Goal: Task Accomplishment & Management: Manage account settings

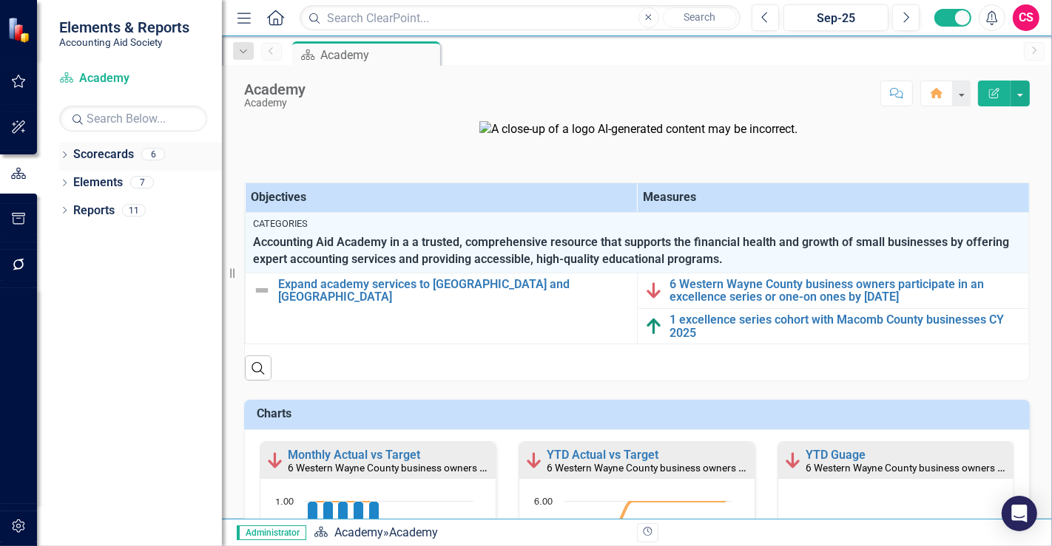
click at [101, 149] on link "Scorecards" at bounding box center [103, 154] width 61 height 17
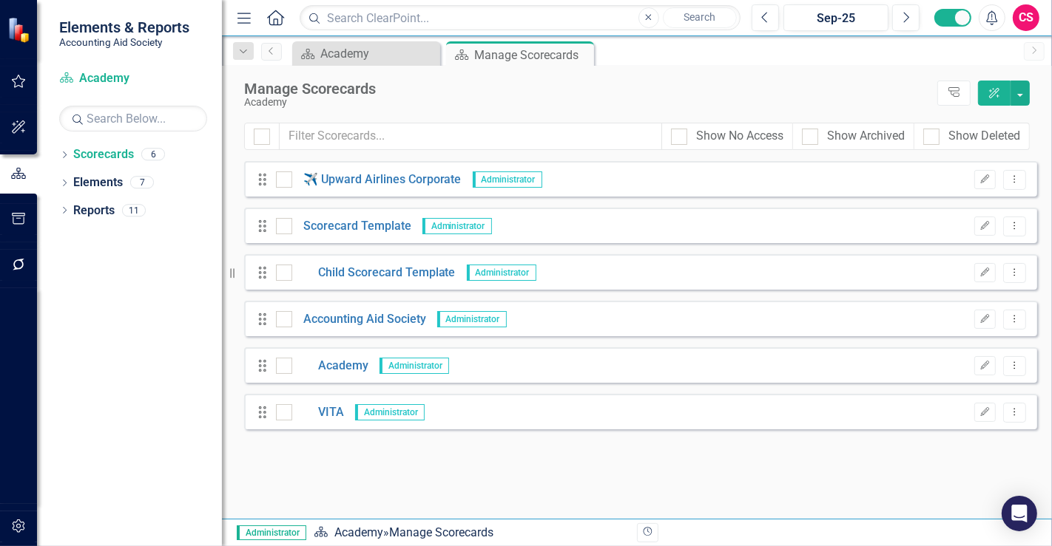
click at [334, 396] on div "Drag VITA Administrator Edit Dropdown Menu" at bounding box center [640, 411] width 793 height 35
click at [333, 410] on link "VITA" at bounding box center [318, 412] width 52 height 17
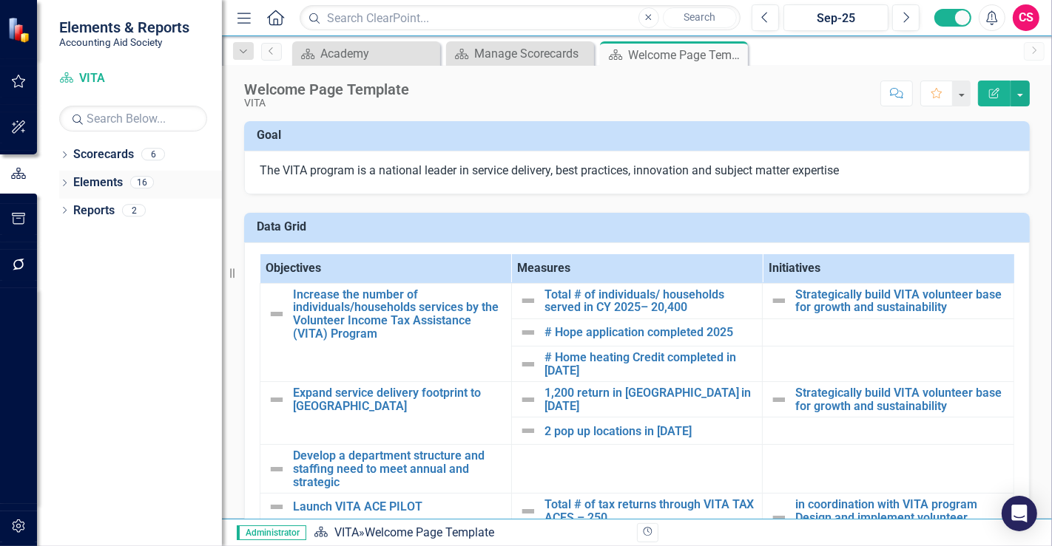
click at [102, 183] on link "Elements" at bounding box center [98, 183] width 50 height 17
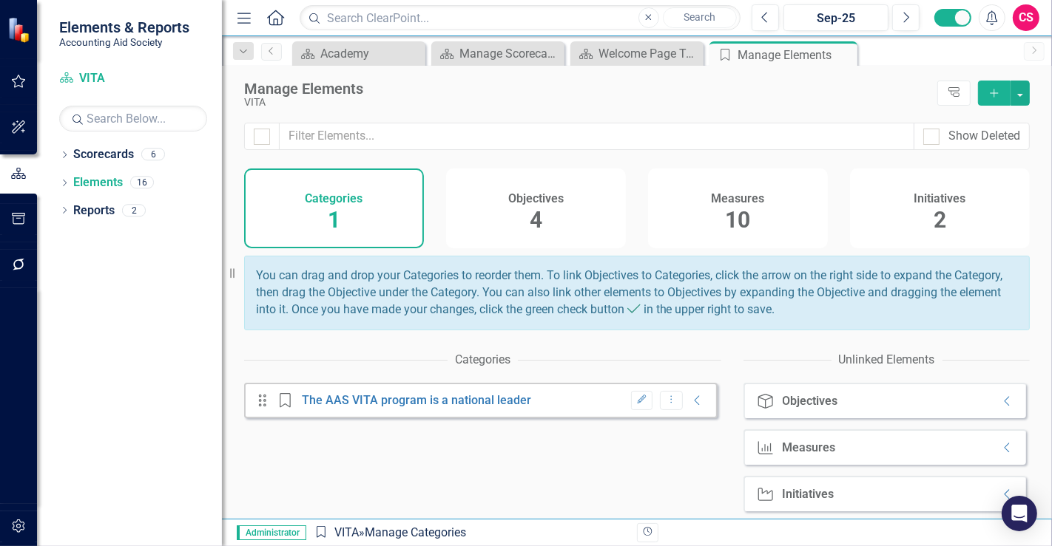
click at [552, 200] on h4 "Objectives" at bounding box center [535, 198] width 55 height 13
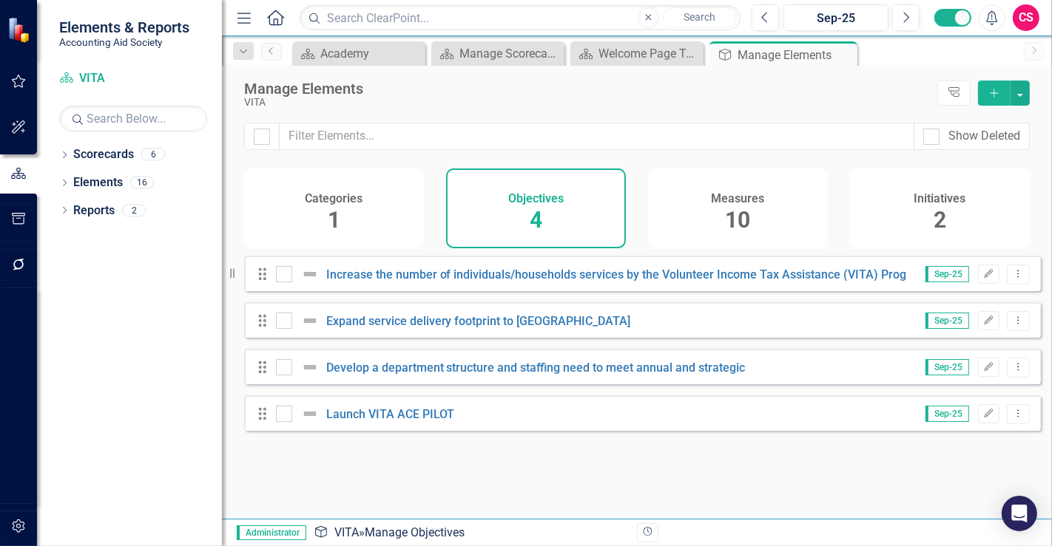
click at [260, 123] on div at bounding box center [261, 136] width 35 height 27
click at [243, 143] on div "Show Deleted" at bounding box center [637, 146] width 830 height 46
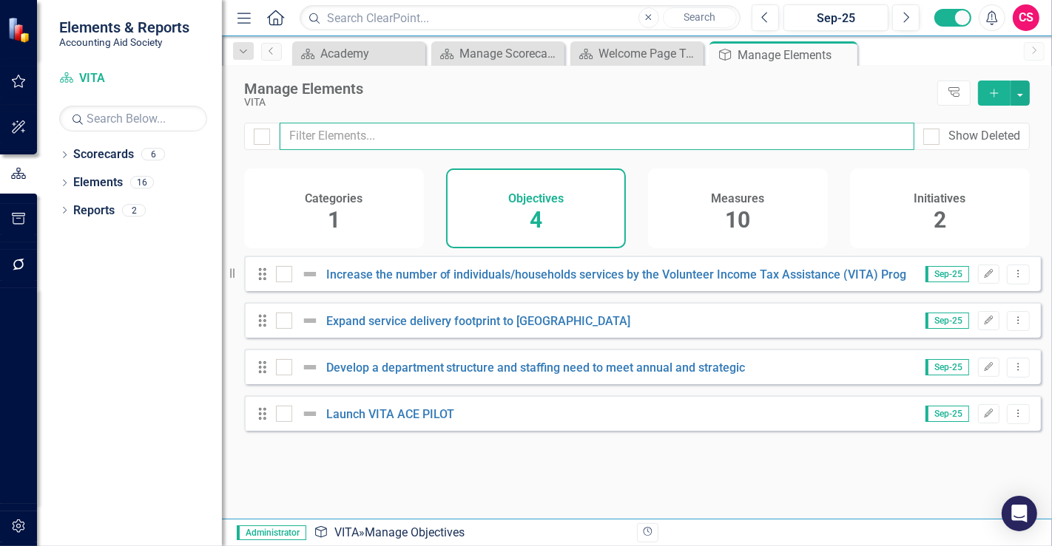
click at [280, 137] on input "text" at bounding box center [597, 136] width 634 height 27
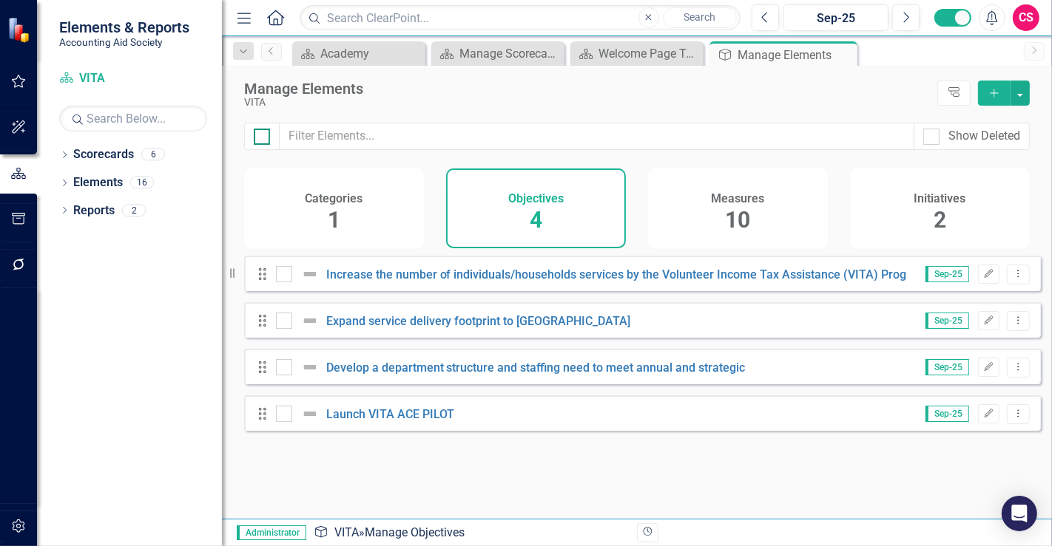
click at [260, 134] on input "checkbox" at bounding box center [259, 134] width 10 height 10
checkbox input "true"
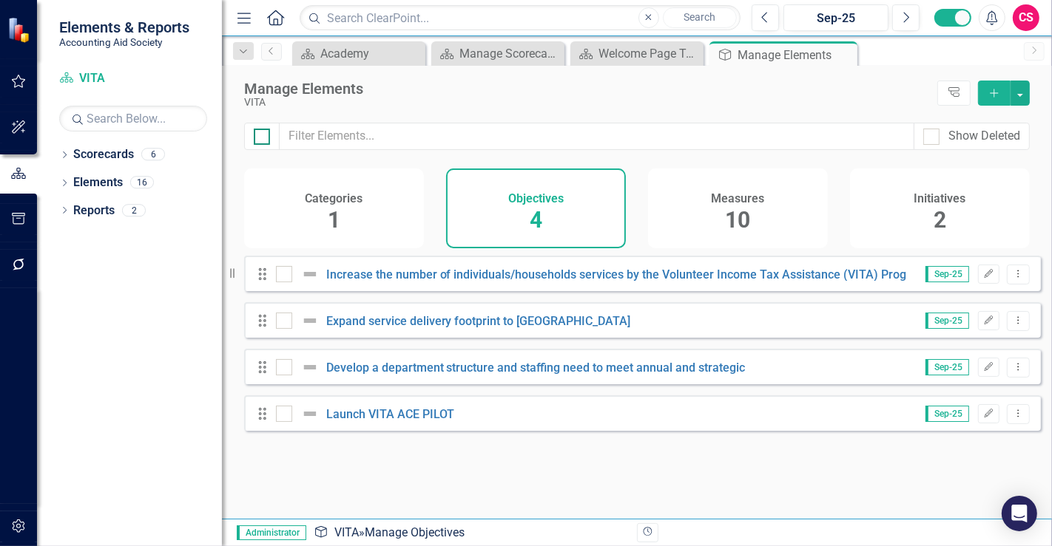
checkbox input "true"
click at [1025, 98] on button "button" at bounding box center [1019, 93] width 19 height 25
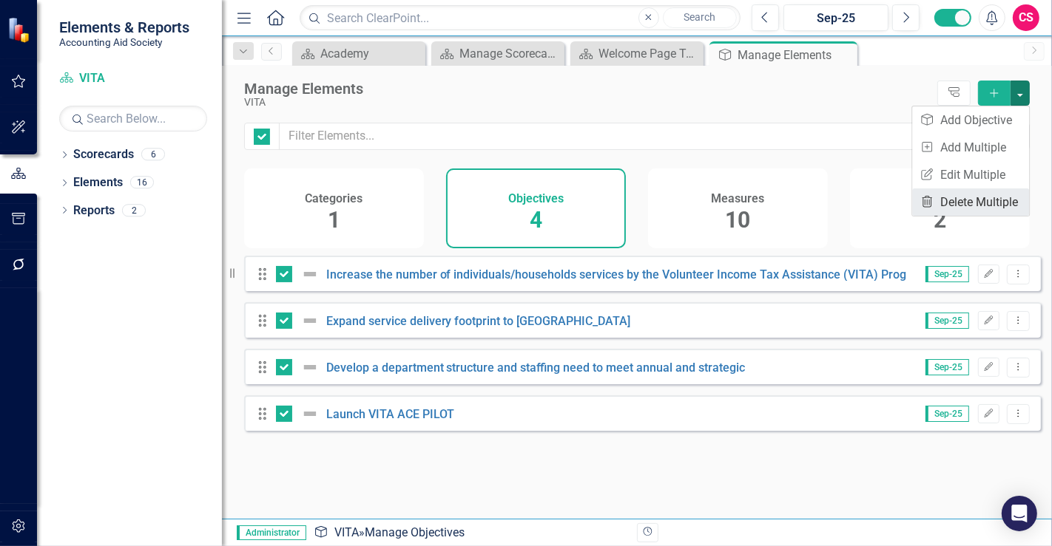
click at [978, 206] on link "Trash Delete Multiple" at bounding box center [970, 202] width 117 height 27
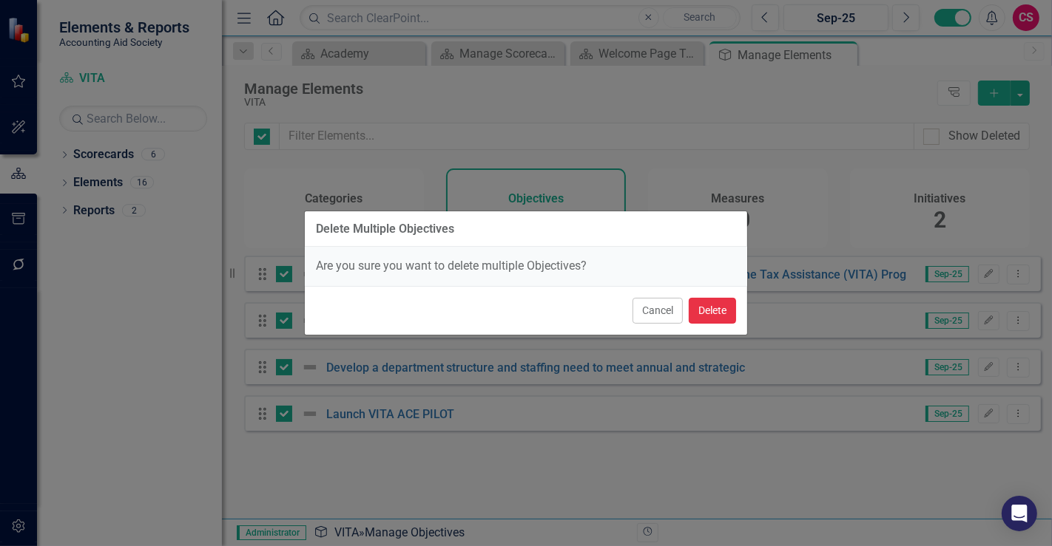
click at [722, 313] on button "Delete" at bounding box center [711, 311] width 47 height 26
checkbox input "false"
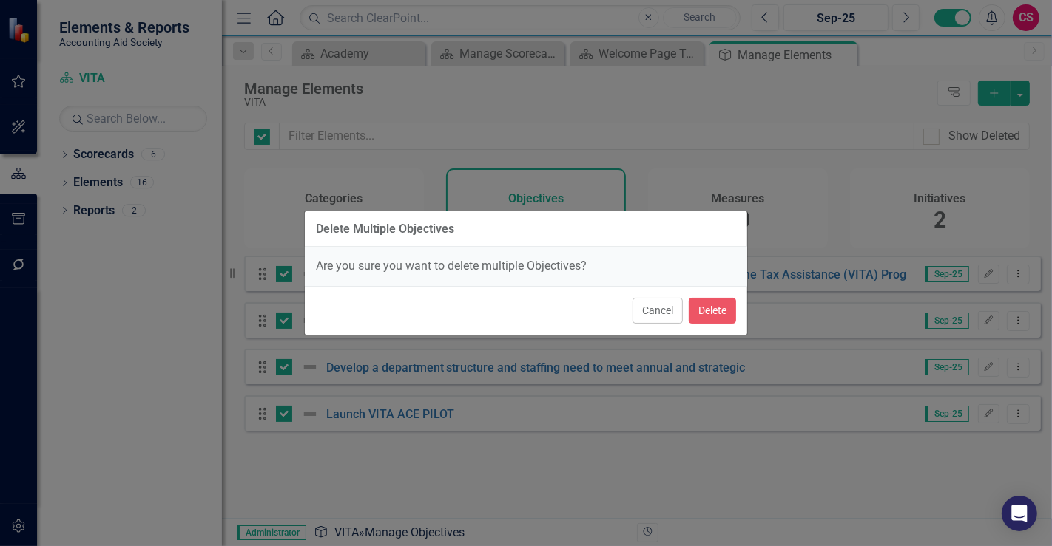
checkbox input "false"
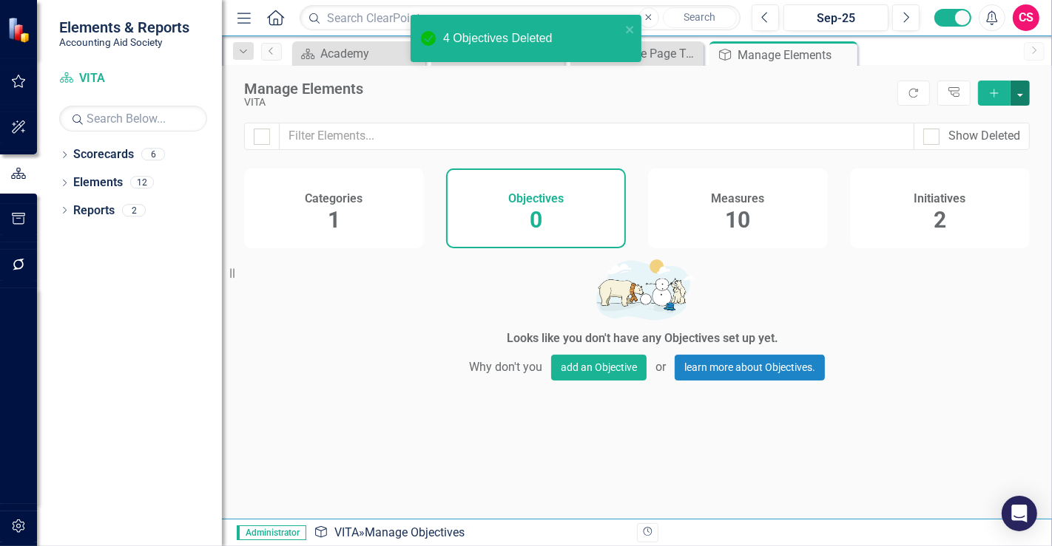
click at [1023, 94] on button "button" at bounding box center [1019, 93] width 19 height 25
click at [978, 151] on link "Add Multiple Add Multiple" at bounding box center [970, 147] width 117 height 27
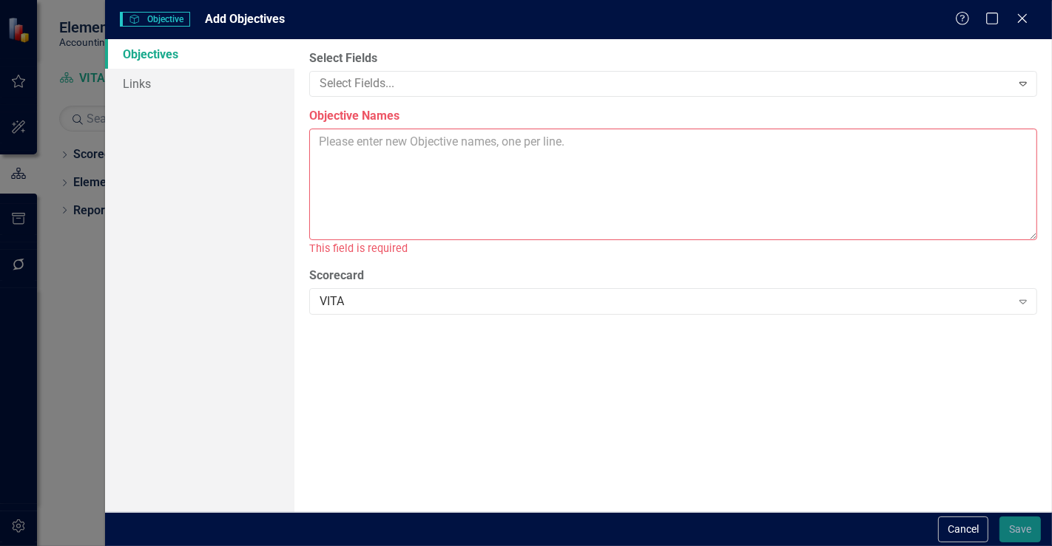
click at [552, 150] on textarea "Objective Names" at bounding box center [673, 185] width 728 height 112
paste textarea "Strategic growth through service expansion to [PERSON_NAME] communities Innovat…"
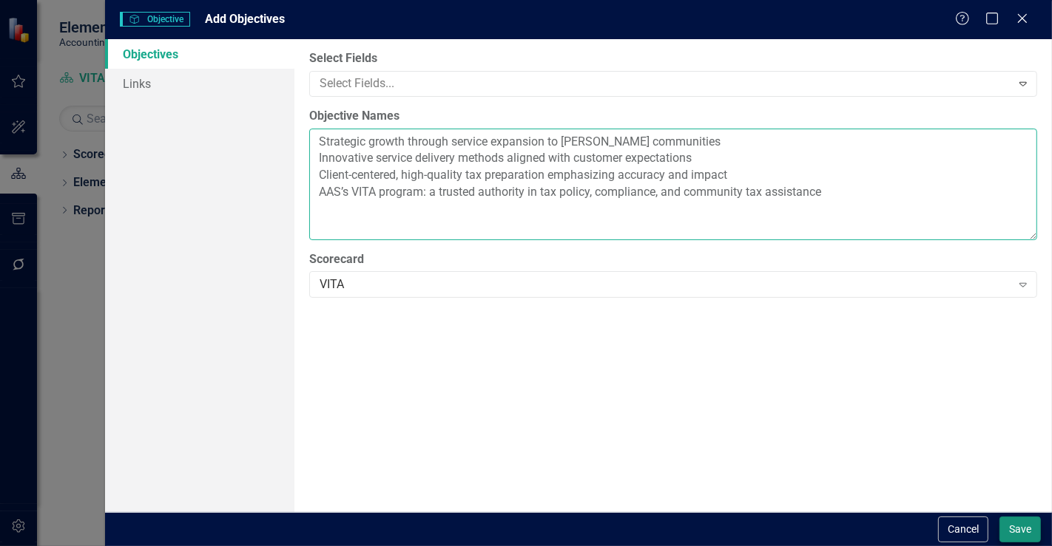
type textarea "Strategic growth through service expansion to [PERSON_NAME] communities Innovat…"
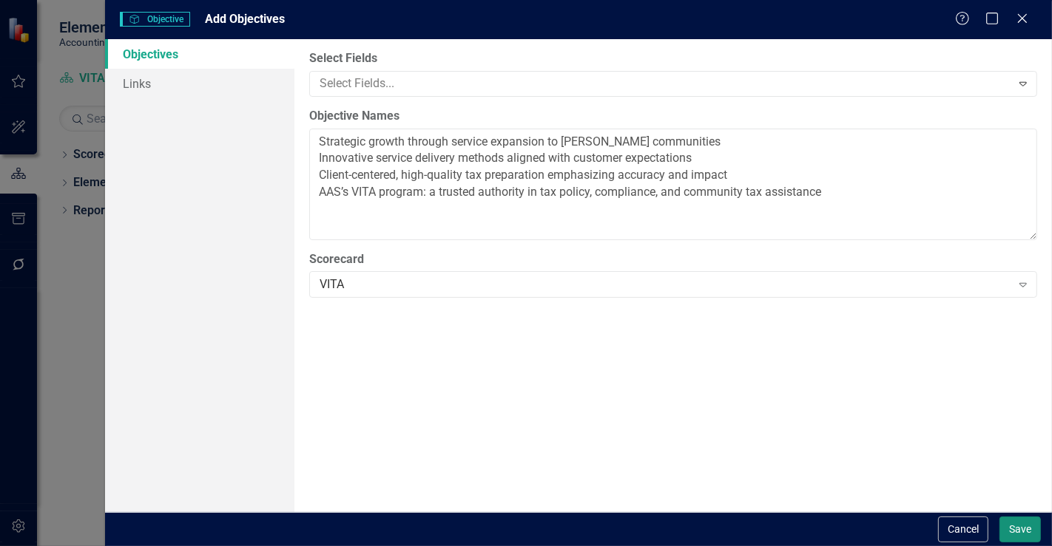
click at [1006, 533] on button "Save" at bounding box center [1019, 530] width 41 height 26
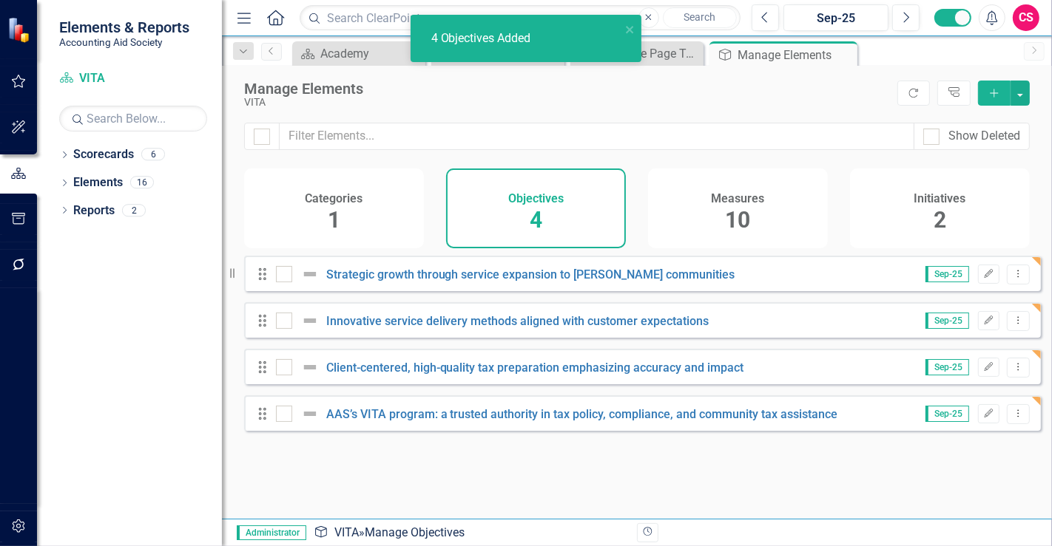
click at [757, 189] on div "Measures" at bounding box center [737, 197] width 53 height 17
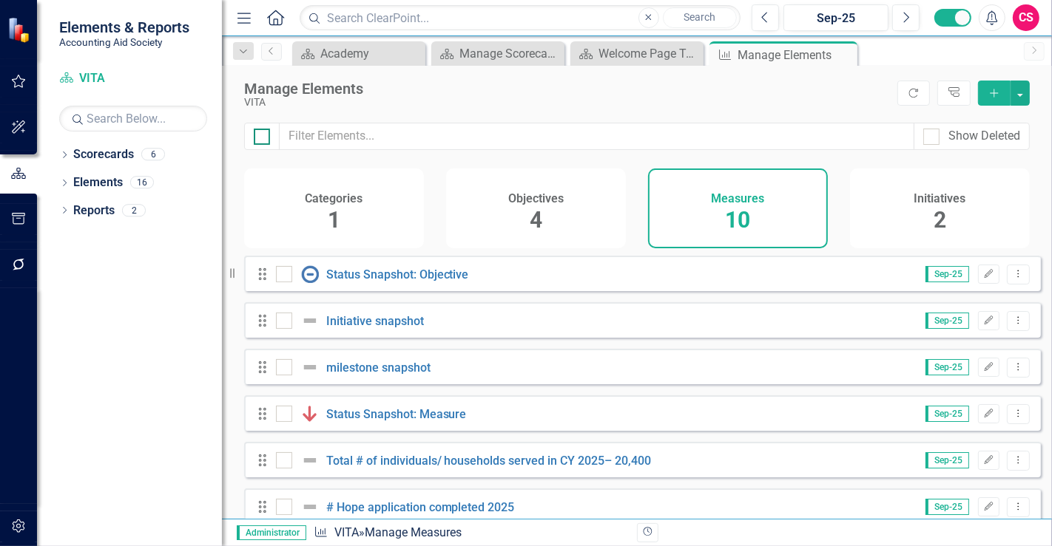
click at [268, 141] on div at bounding box center [262, 137] width 16 height 16
click at [263, 138] on input "checkbox" at bounding box center [259, 134] width 10 height 10
checkbox input "true"
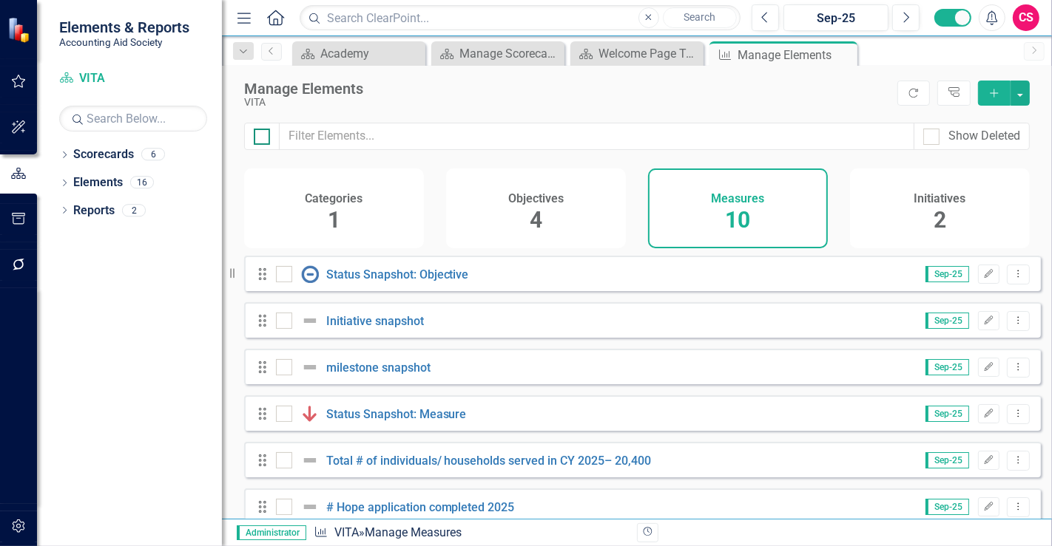
checkbox input "true"
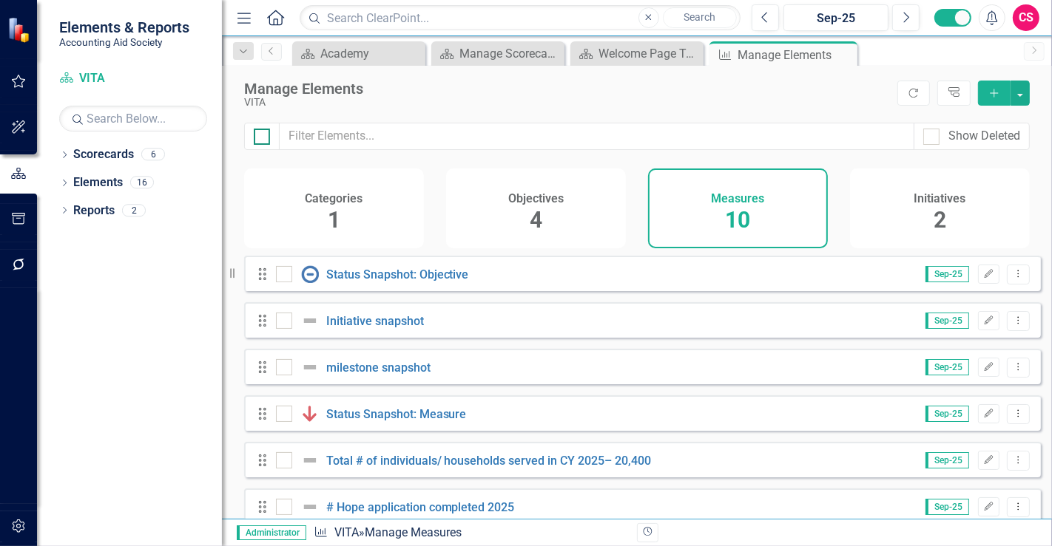
checkbox input "true"
drag, startPoint x: 287, startPoint y: 281, endPoint x: 287, endPoint y: 299, distance: 17.7
click at [286, 281] on div at bounding box center [284, 274] width 16 height 16
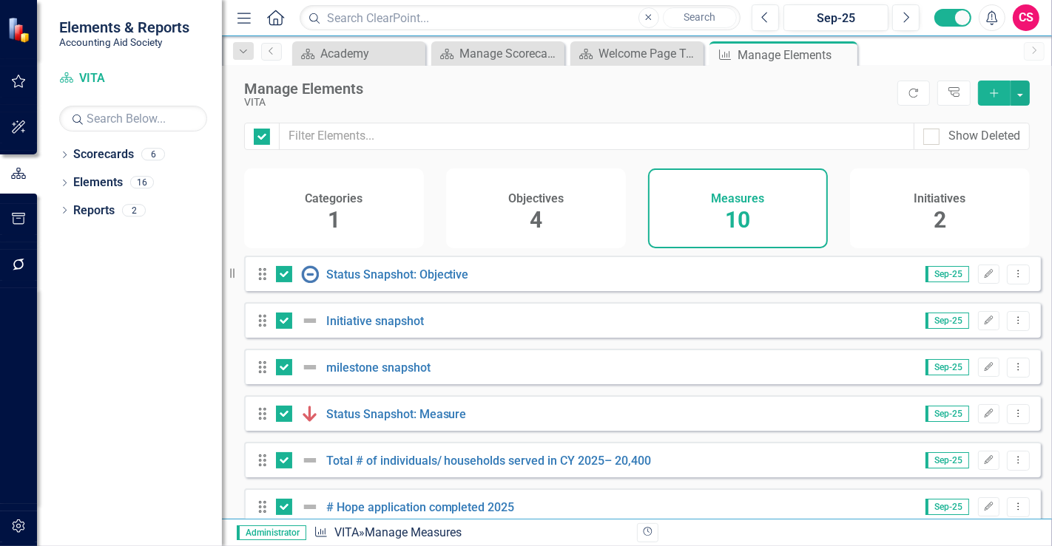
click at [285, 276] on input "checkbox" at bounding box center [281, 271] width 10 height 10
checkbox input "false"
click at [285, 326] on div at bounding box center [284, 321] width 16 height 16
click at [285, 322] on input "checkbox" at bounding box center [281, 318] width 10 height 10
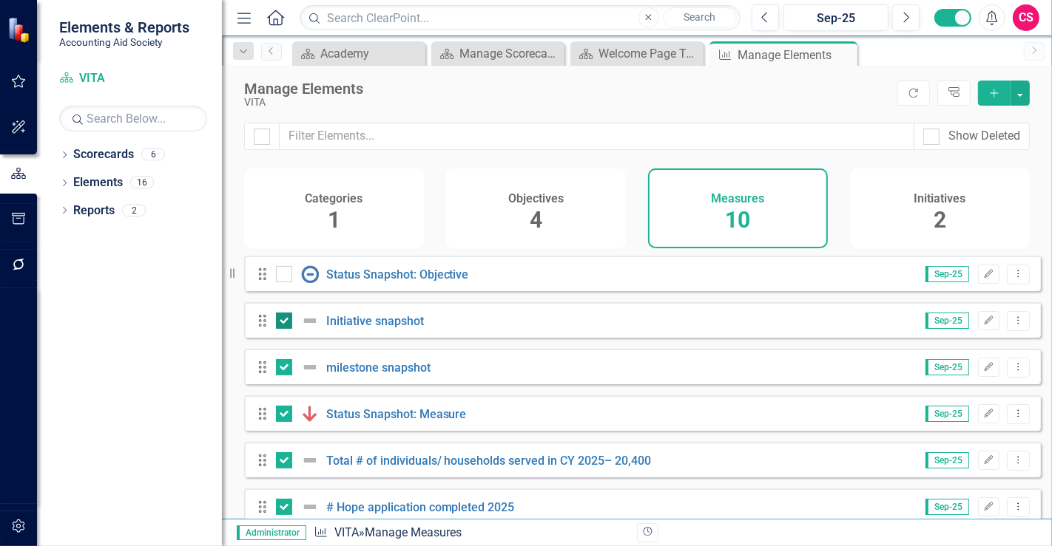
checkbox input "false"
click at [289, 376] on div at bounding box center [284, 367] width 16 height 16
click at [285, 369] on input "checkbox" at bounding box center [281, 364] width 10 height 10
checkbox input "false"
click at [284, 422] on div at bounding box center [284, 414] width 16 height 16
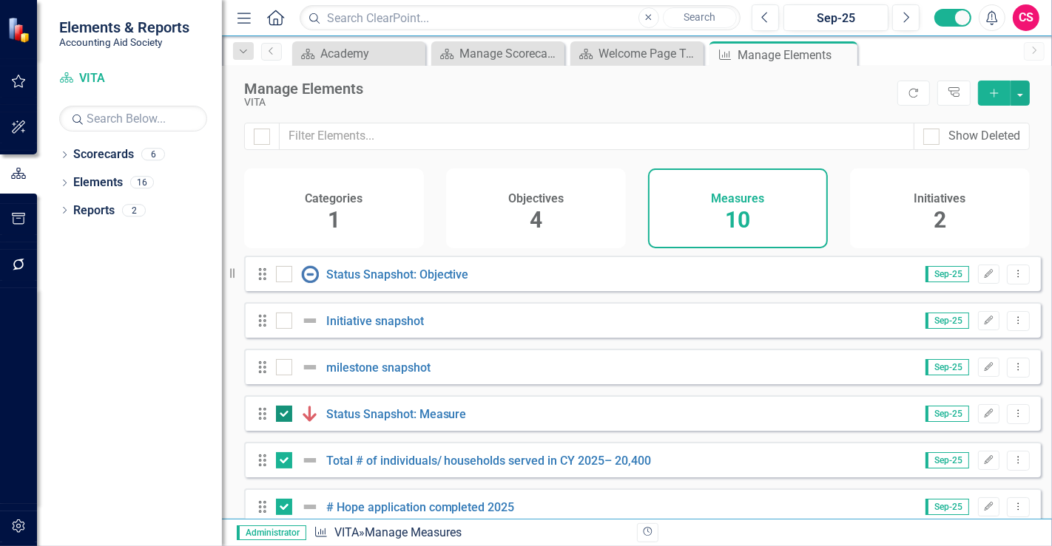
click at [284, 416] on input "checkbox" at bounding box center [281, 411] width 10 height 10
checkbox input "false"
click at [1026, 95] on button "button" at bounding box center [1019, 93] width 19 height 25
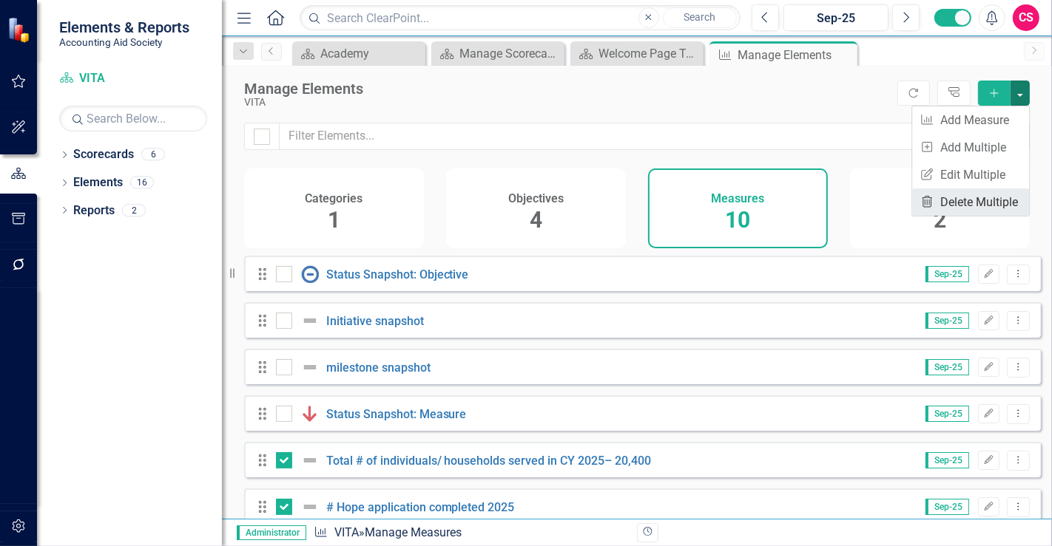
click at [980, 208] on link "Trash Delete Multiple" at bounding box center [970, 202] width 117 height 27
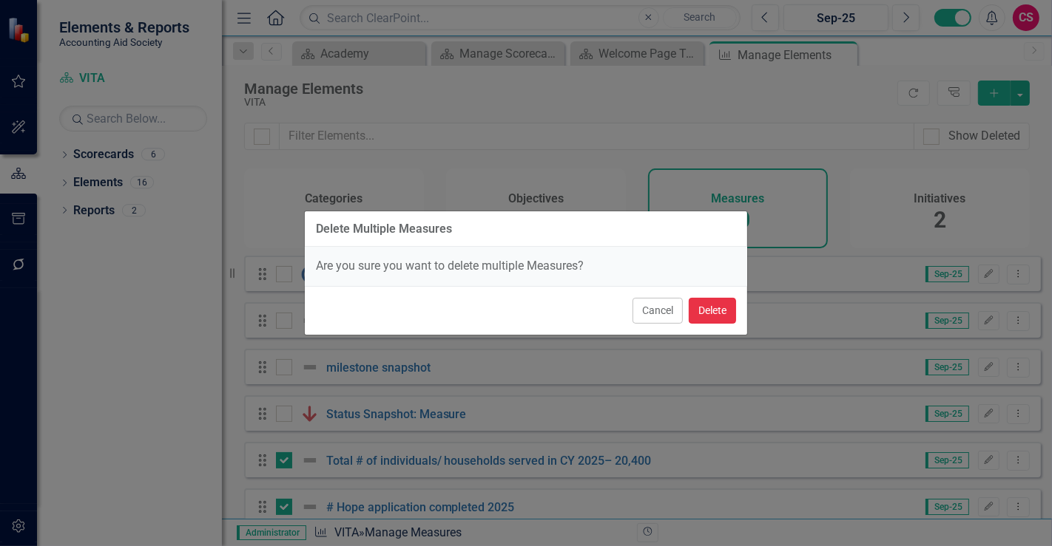
click at [725, 309] on button "Delete" at bounding box center [711, 311] width 47 height 26
checkbox input "false"
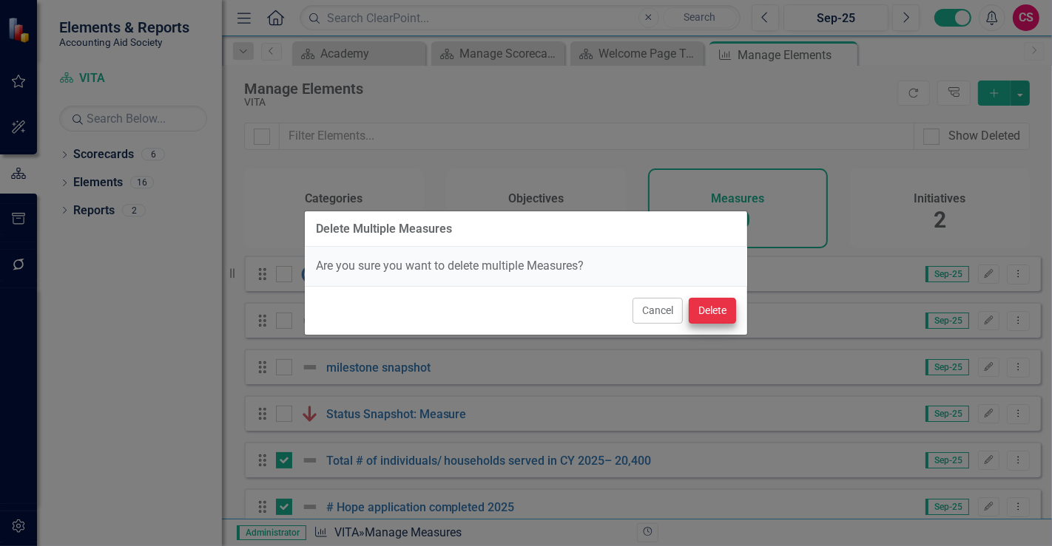
checkbox input "false"
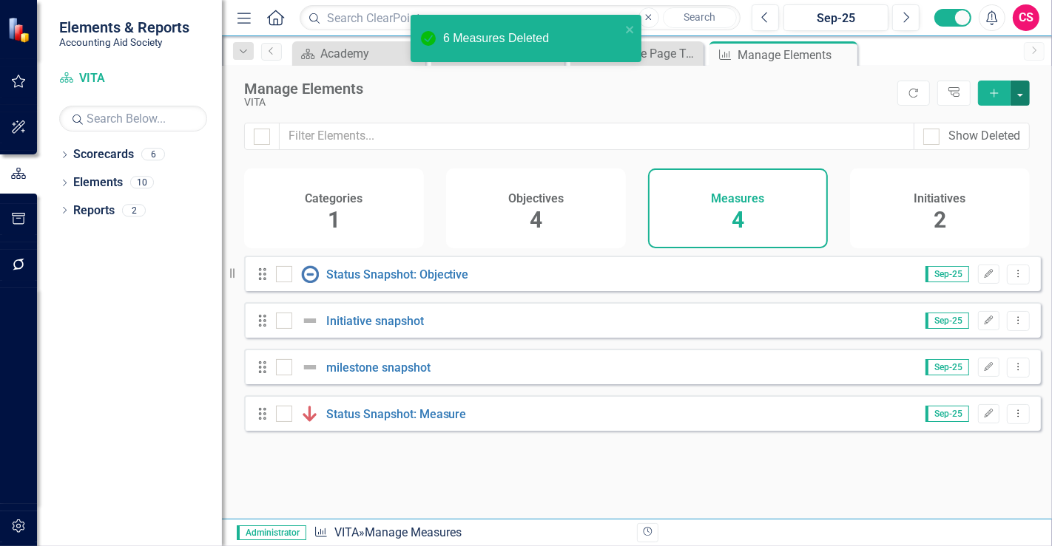
click at [1018, 102] on button "button" at bounding box center [1019, 93] width 19 height 25
click at [988, 146] on link "Add Multiple Add Multiple" at bounding box center [970, 147] width 117 height 27
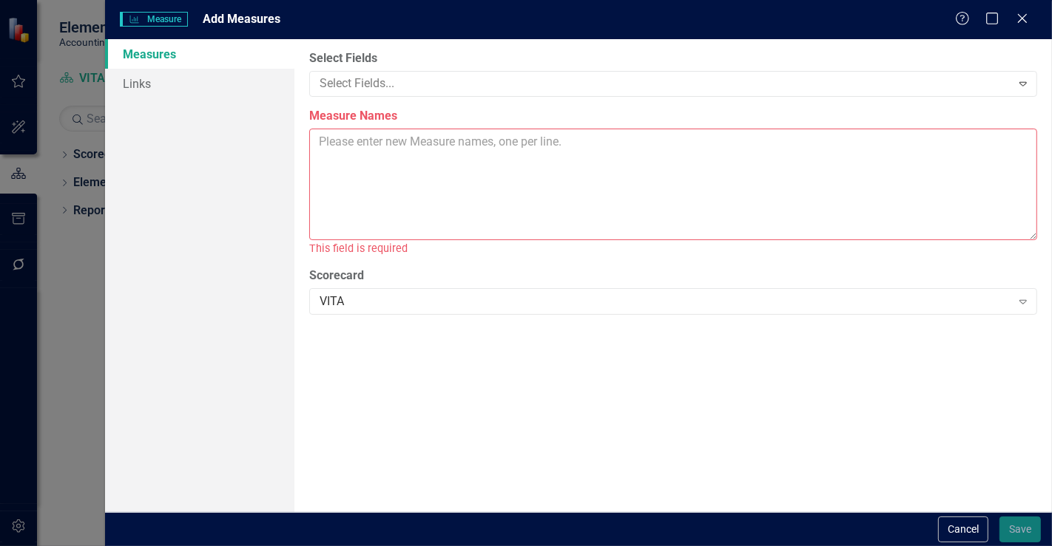
click at [438, 146] on textarea "Measure Names" at bounding box center [673, 185] width 728 height 112
paste textarea "24,000 individuals/ households served with 37% by [DATE]; 86% by [DATE]; 94% by…"
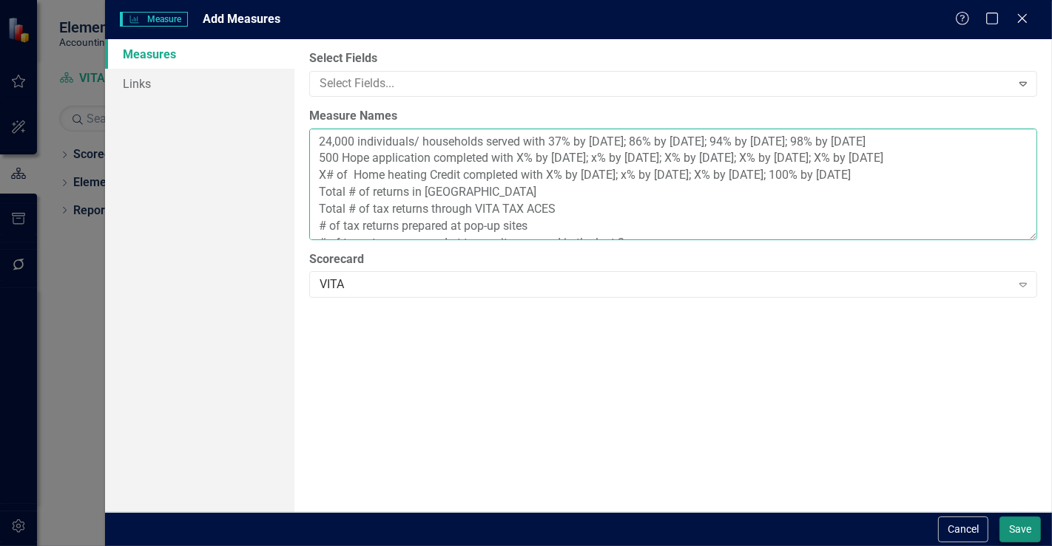
type textarea "24,000 individuals/ households served with 37% by [DATE]; 86% by [DATE]; 94% by…"
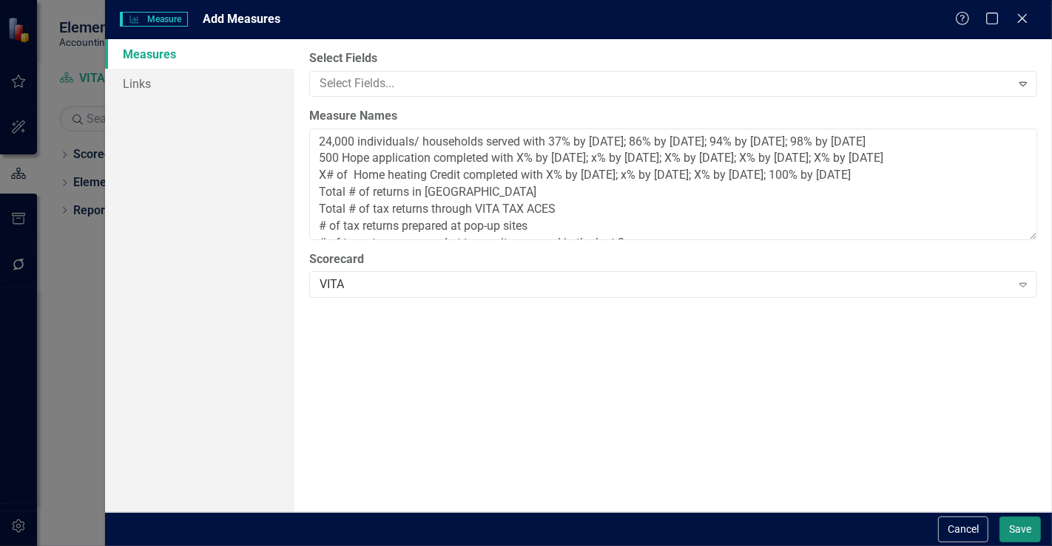
click at [1022, 533] on button "Save" at bounding box center [1019, 530] width 41 height 26
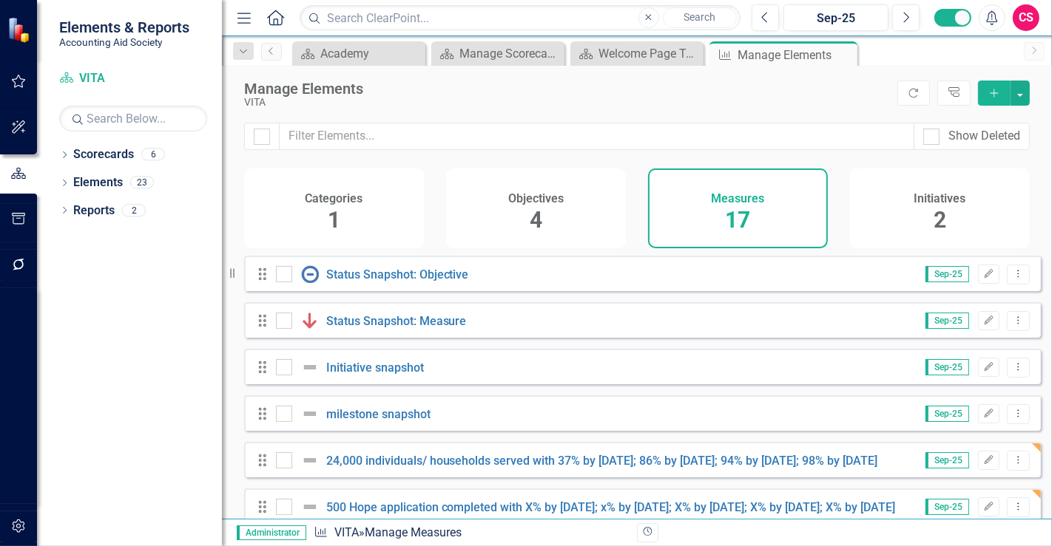
click at [910, 214] on div "Initiatives 2" at bounding box center [940, 209] width 180 height 80
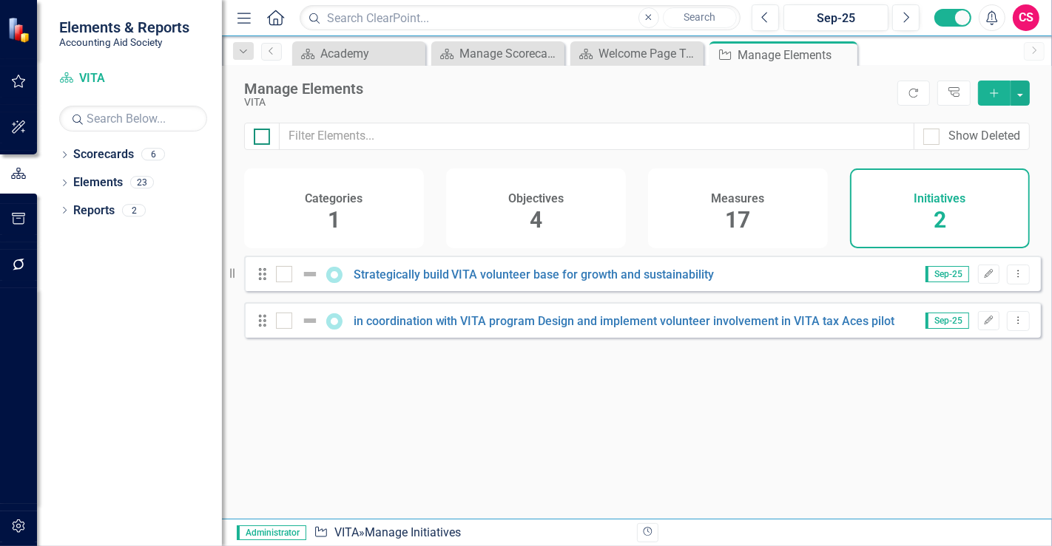
click at [260, 139] on div at bounding box center [262, 137] width 16 height 16
click at [260, 138] on input "checkbox" at bounding box center [259, 134] width 10 height 10
checkbox input "true"
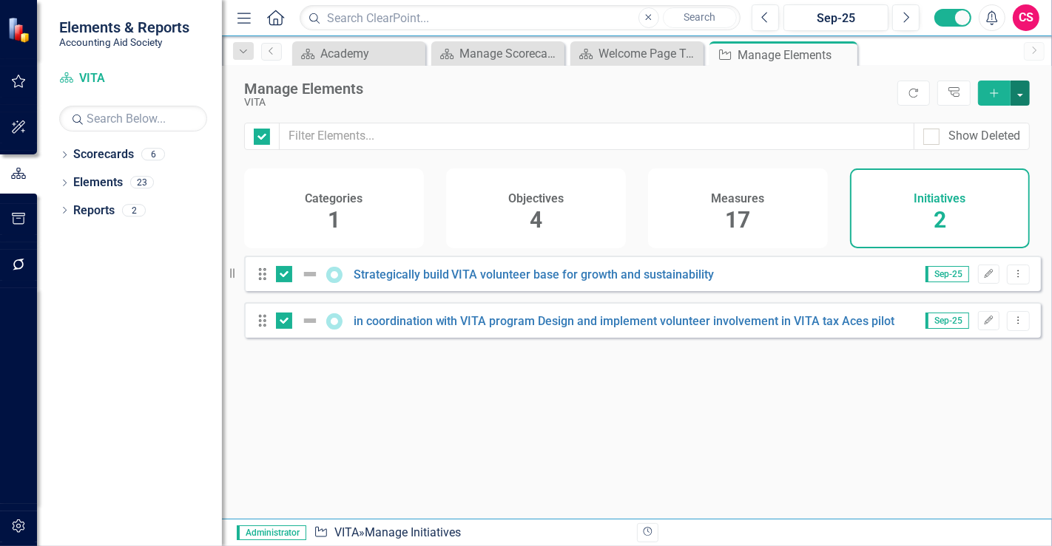
click at [1026, 92] on button "button" at bounding box center [1019, 93] width 19 height 25
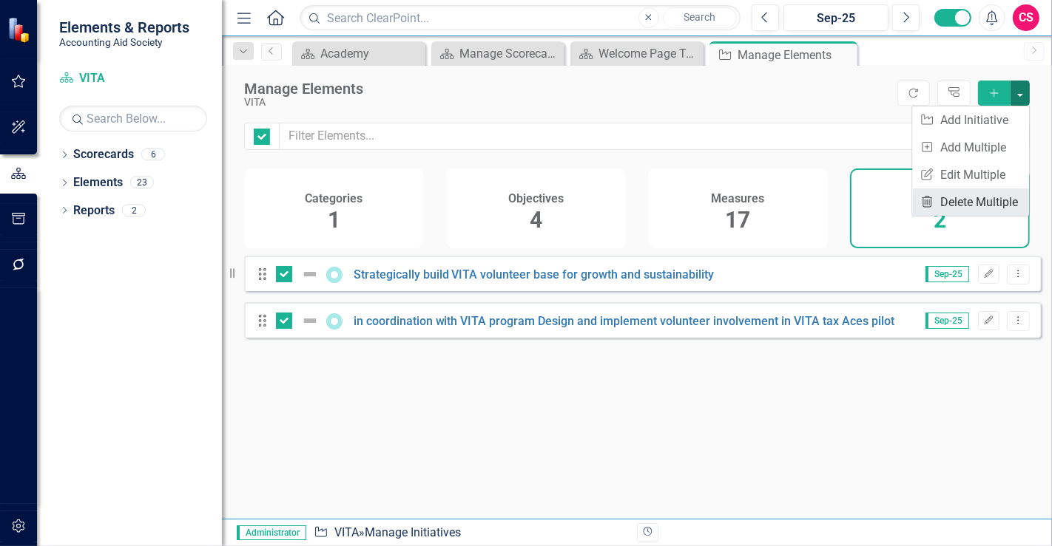
click at [963, 210] on link "Trash Delete Multiple" at bounding box center [970, 202] width 117 height 27
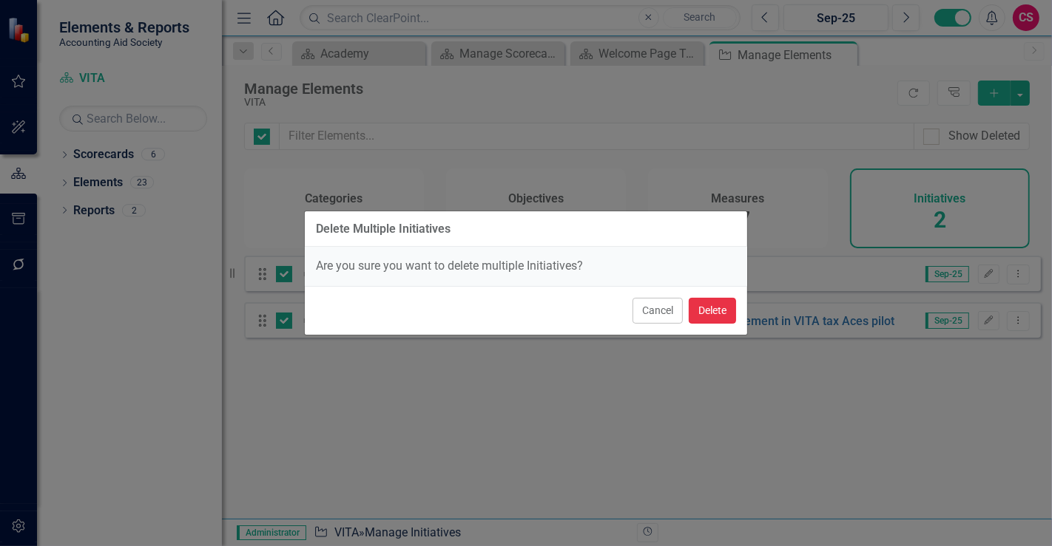
click at [710, 309] on button "Delete" at bounding box center [711, 311] width 47 height 26
checkbox input "false"
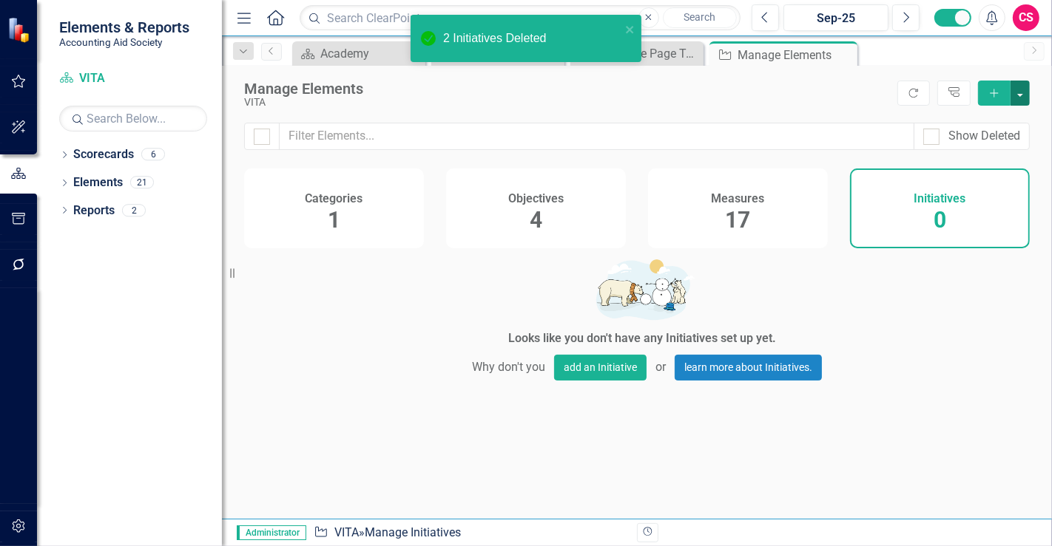
click at [1018, 95] on button "button" at bounding box center [1019, 93] width 19 height 25
click at [989, 143] on link "Add Multiple Add Multiple" at bounding box center [970, 147] width 117 height 27
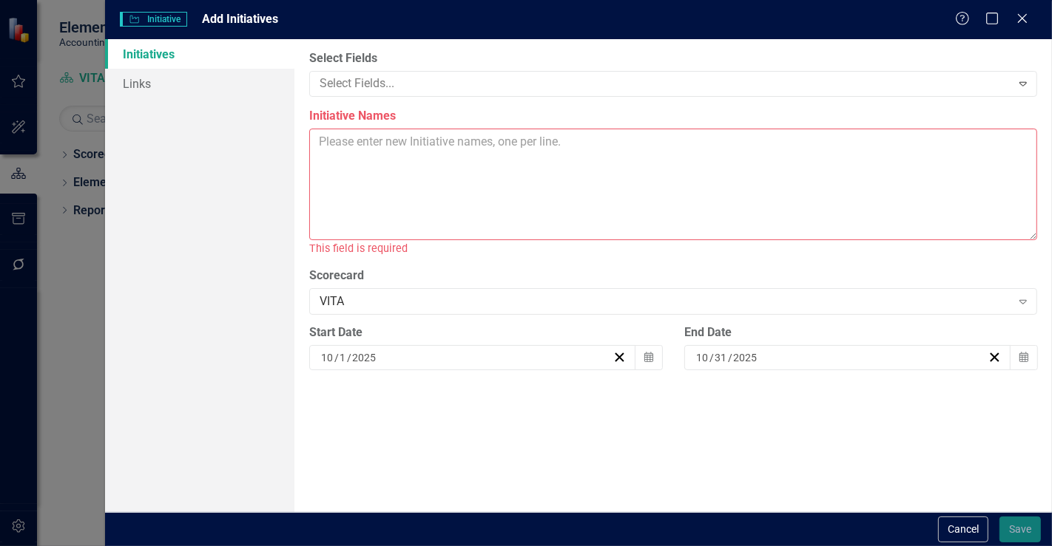
click at [555, 146] on textarea "Initiative Names" at bounding box center [673, 185] width 728 height 112
paste textarea "VITA Tax ACES Washtenaw Expansion Pop-ups Hope Application"
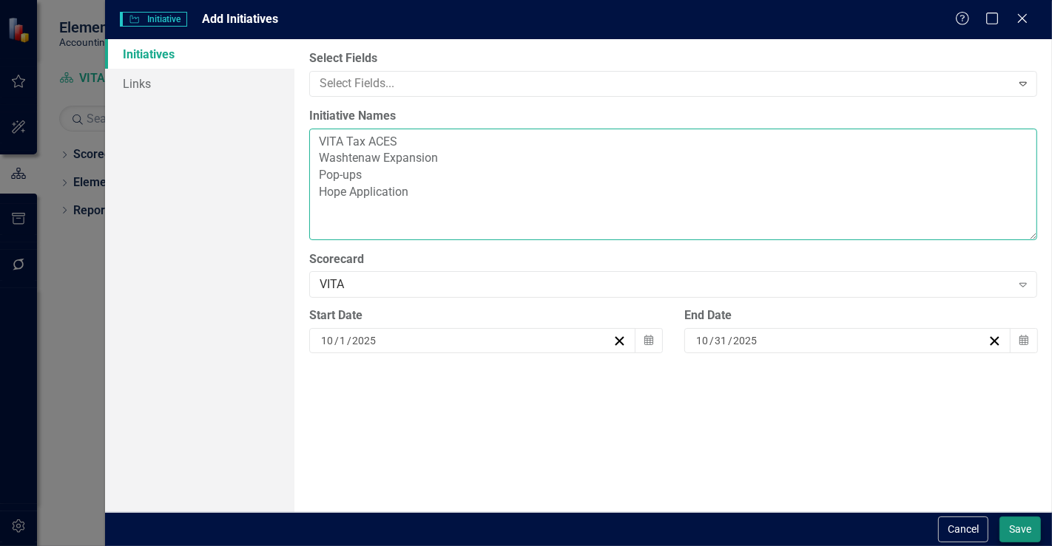
type textarea "VITA Tax ACES Washtenaw Expansion Pop-ups Hope Application"
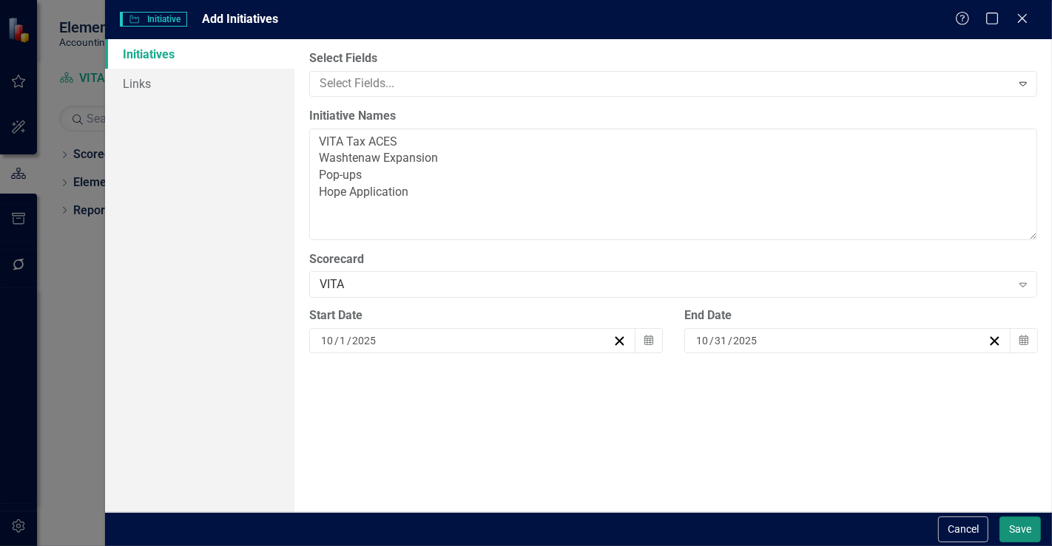
click at [1003, 531] on button "Save" at bounding box center [1019, 530] width 41 height 26
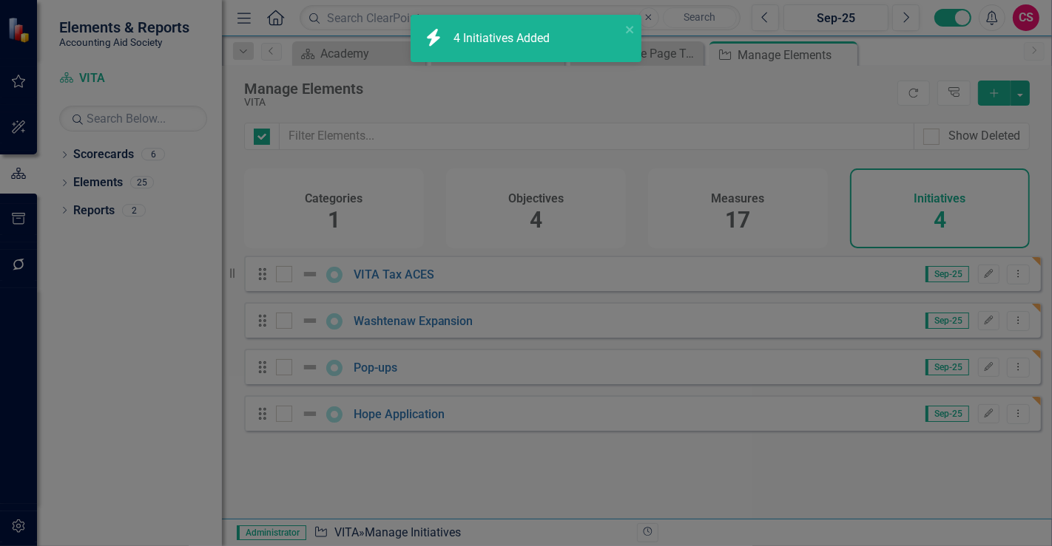
checkbox input "false"
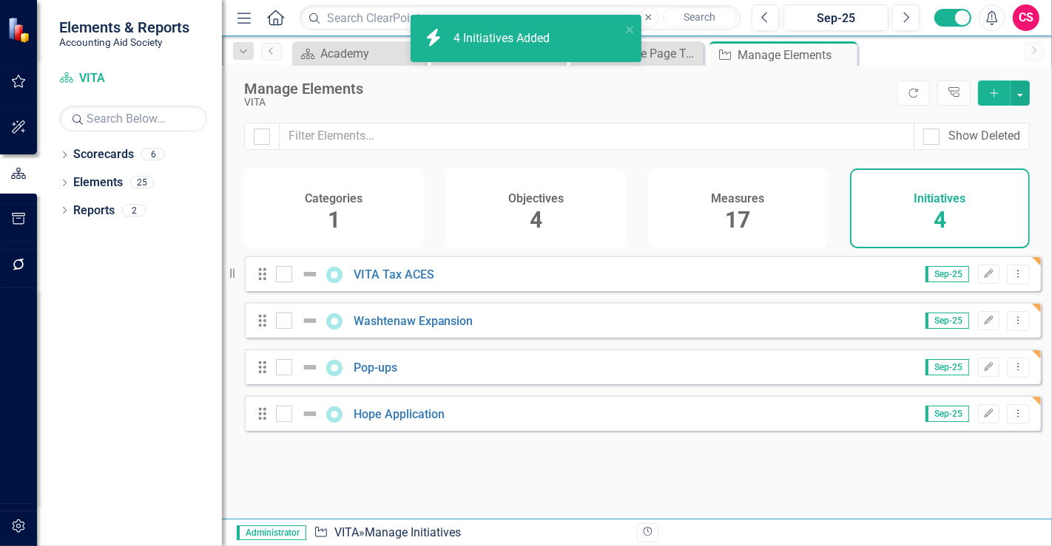
click at [576, 225] on div "Objectives 4" at bounding box center [536, 209] width 180 height 80
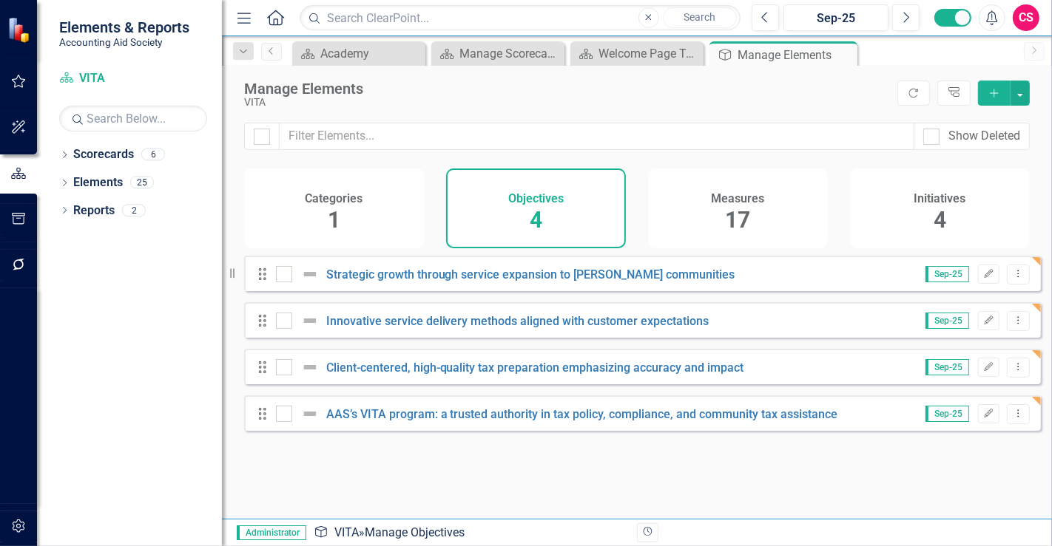
click at [345, 217] on div "Categories 1" at bounding box center [334, 209] width 180 height 80
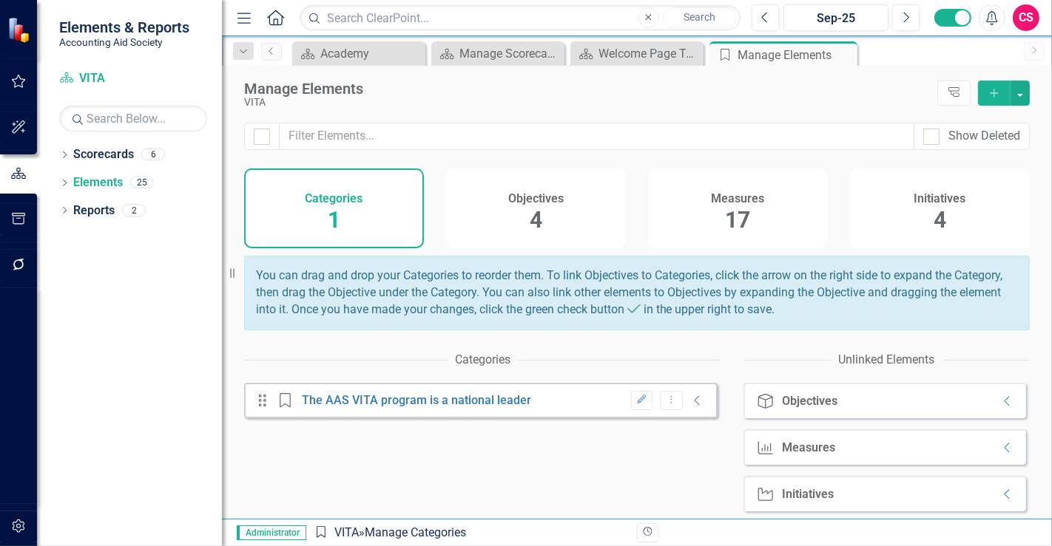
scroll to position [13, 0]
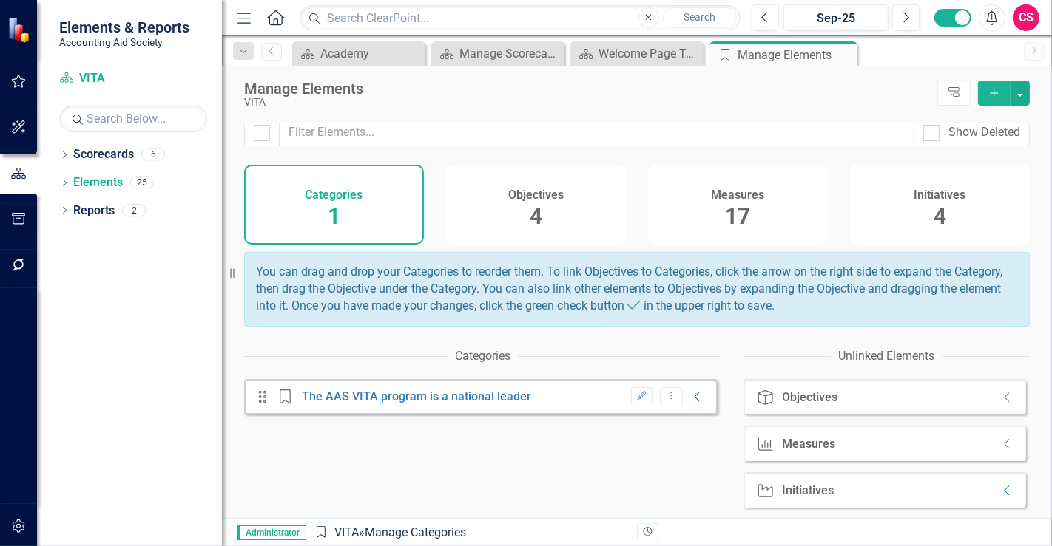
click at [690, 393] on icon "Collapse" at bounding box center [697, 397] width 15 height 12
click at [998, 398] on div "Objective Objectives Collapse" at bounding box center [884, 396] width 282 height 35
click at [1000, 394] on icon "Collapse" at bounding box center [1007, 398] width 15 height 12
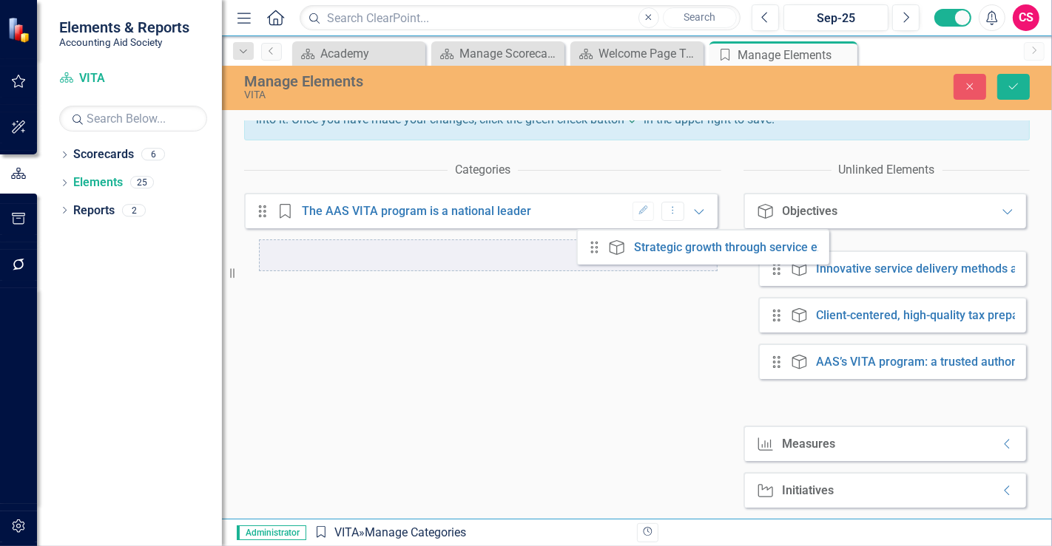
drag, startPoint x: 765, startPoint y: 260, endPoint x: 584, endPoint y: 259, distance: 180.4
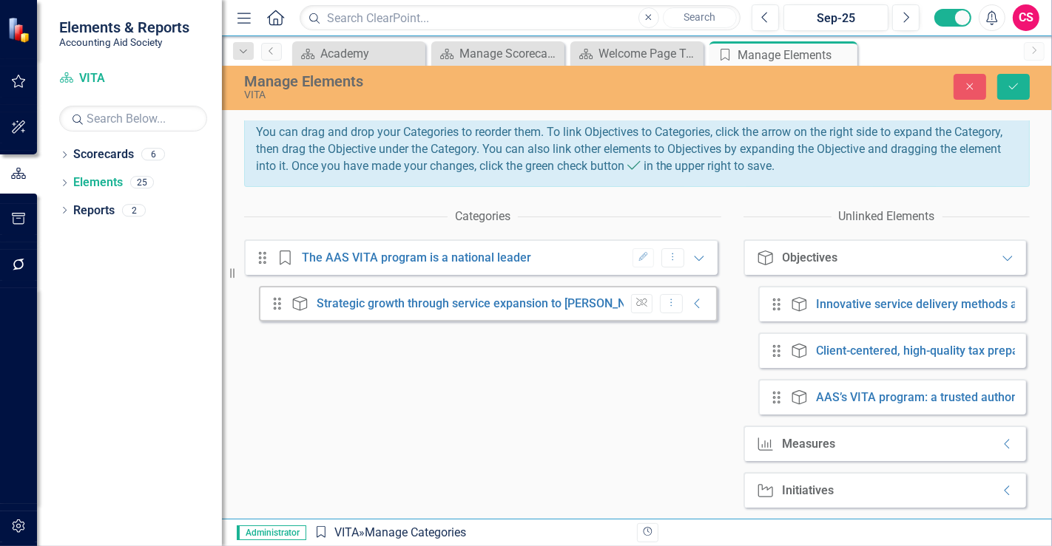
scroll to position [151, 0]
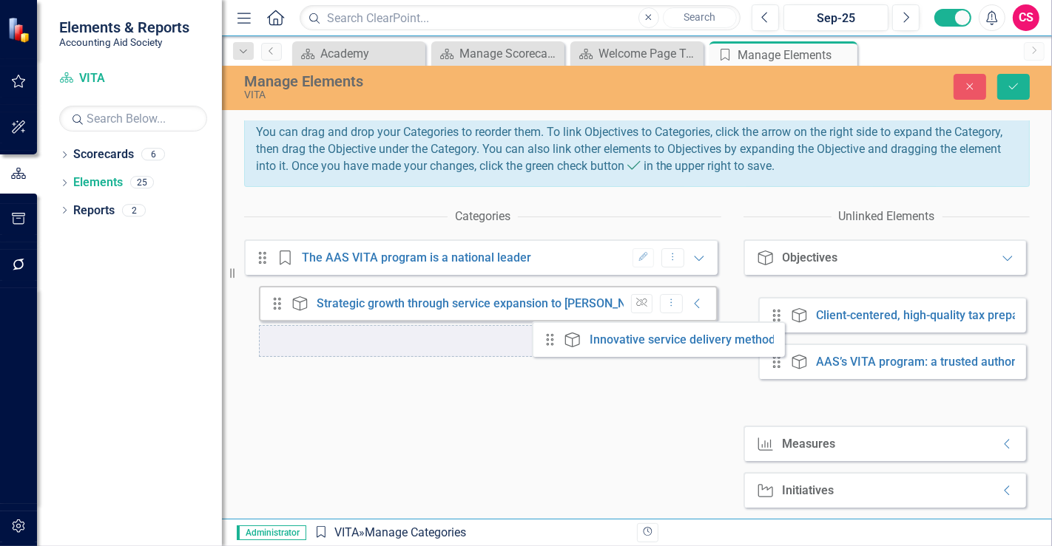
drag, startPoint x: 767, startPoint y: 301, endPoint x: 547, endPoint y: 336, distance: 222.4
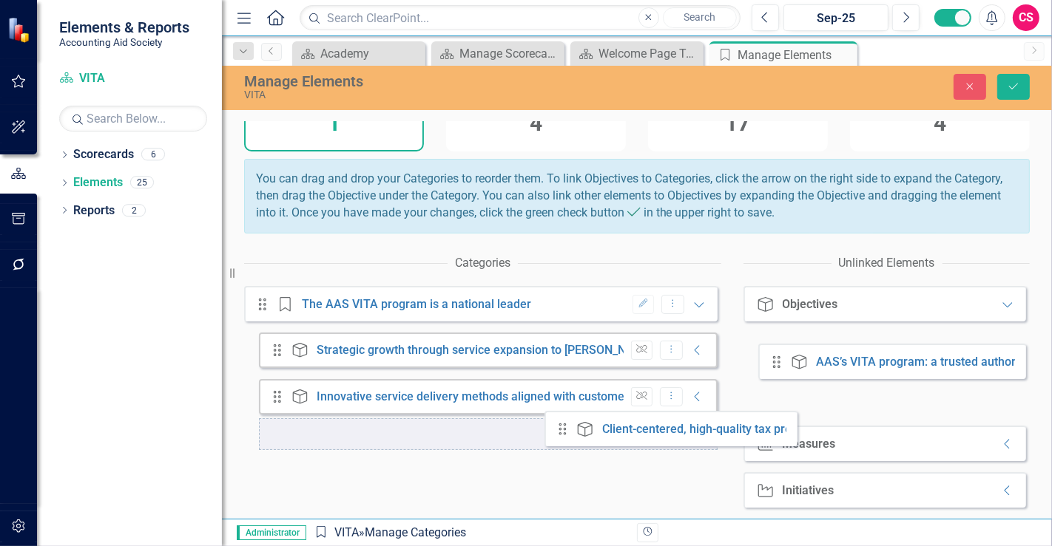
drag, startPoint x: 767, startPoint y: 352, endPoint x: 555, endPoint y: 439, distance: 228.8
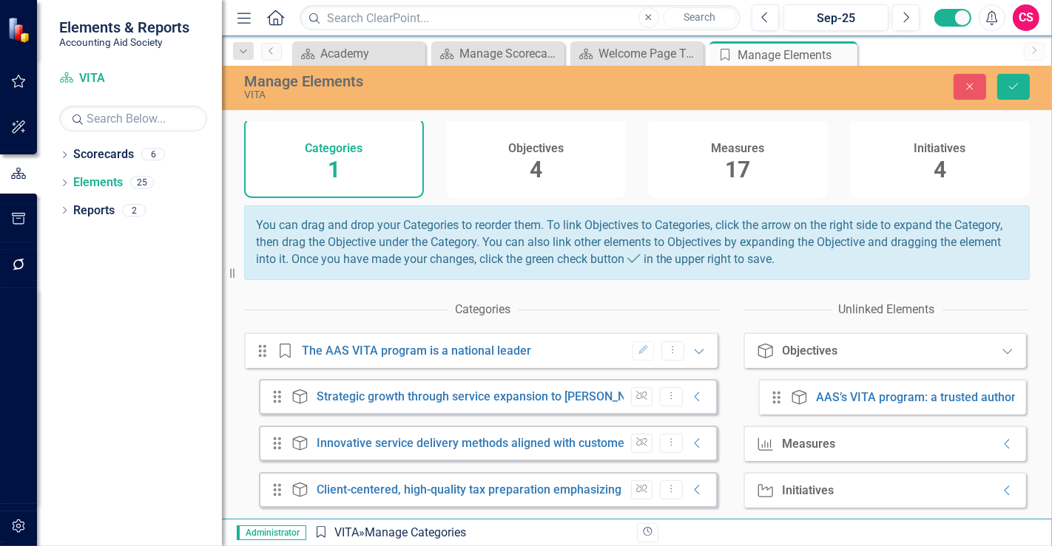
scroll to position [92, 0]
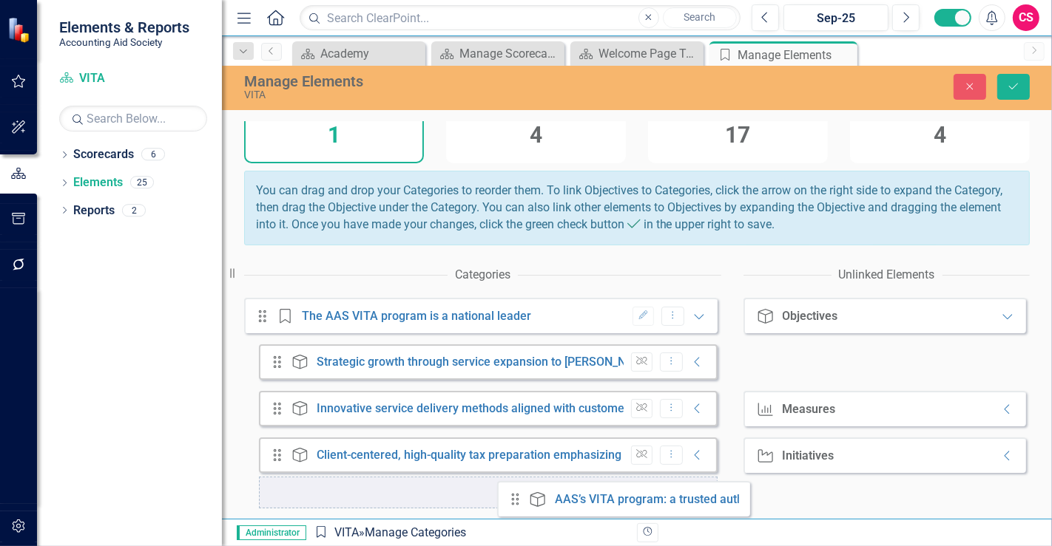
drag, startPoint x: 768, startPoint y: 398, endPoint x: 510, endPoint y: 498, distance: 276.7
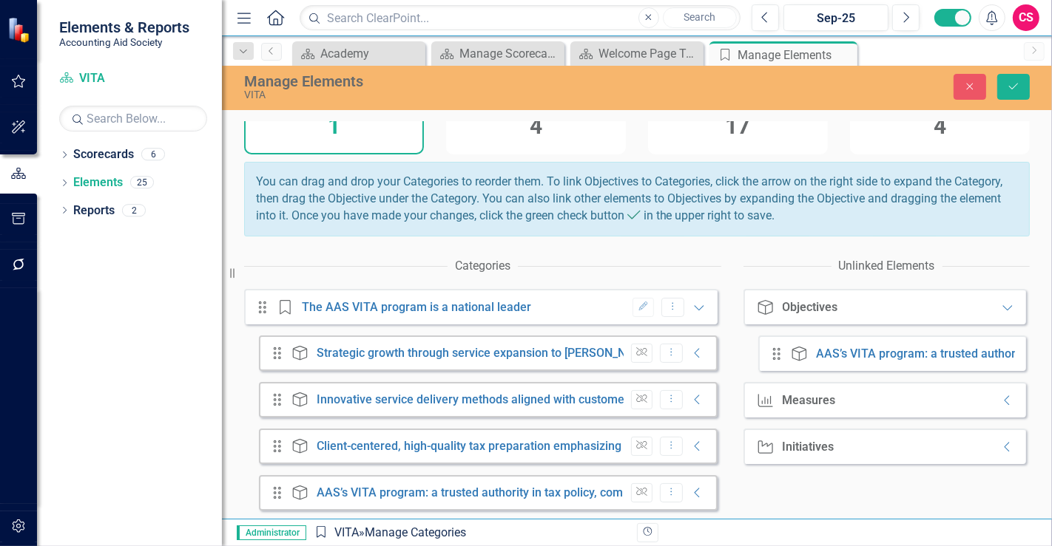
scroll to position [104, 0]
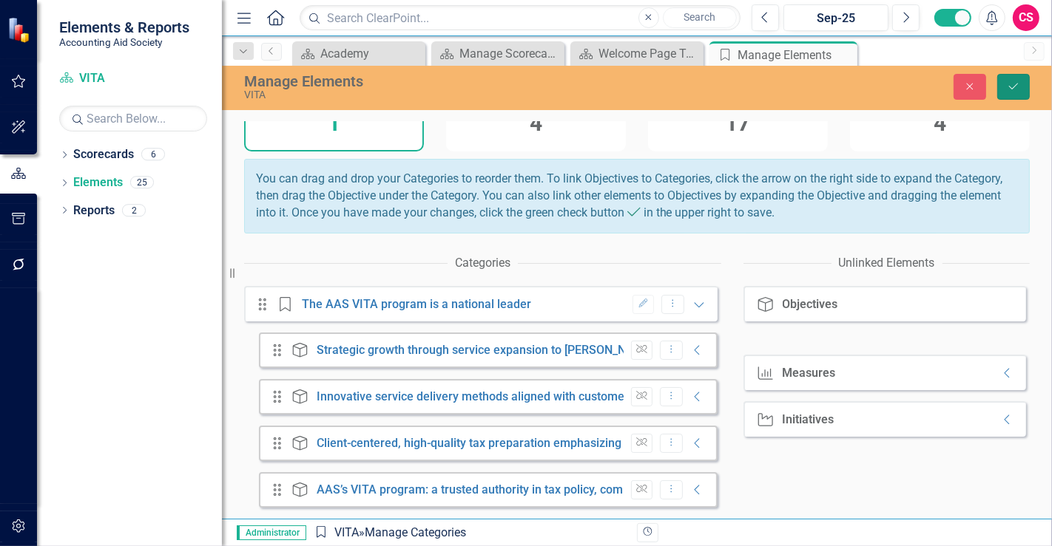
click at [1005, 89] on button "Save" at bounding box center [1013, 87] width 33 height 26
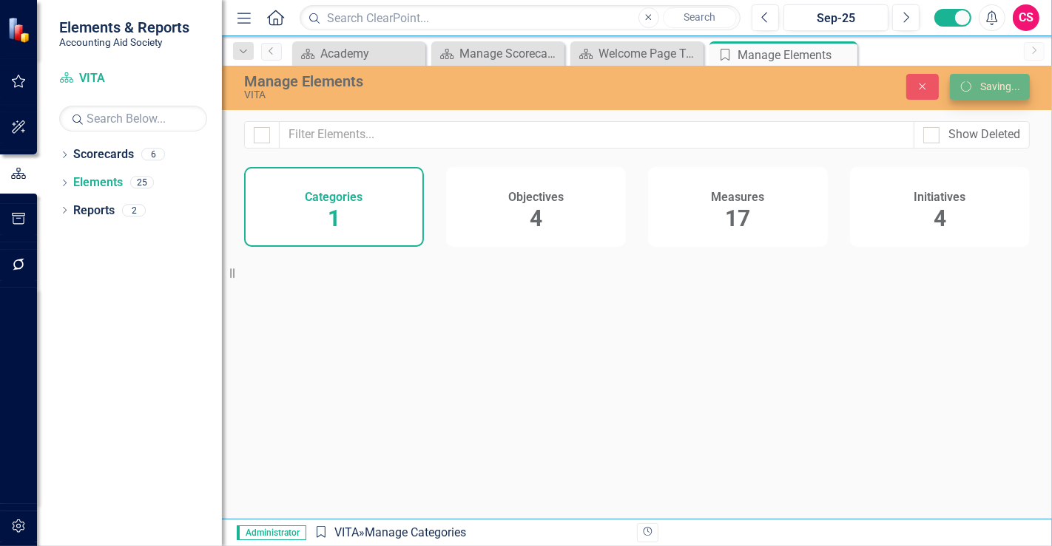
scroll to position [0, 0]
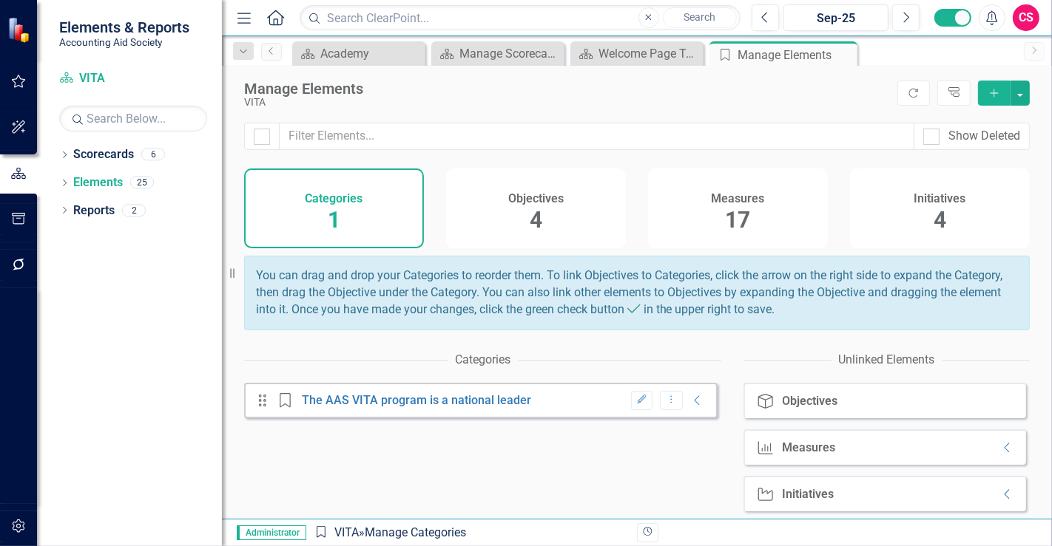
click at [580, 208] on div "Objectives 4" at bounding box center [536, 209] width 180 height 80
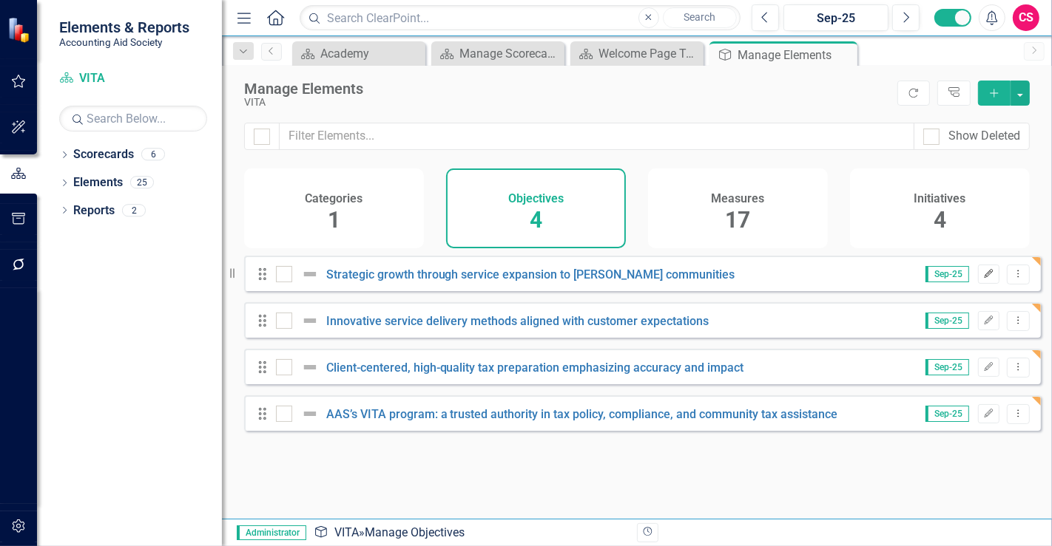
click at [978, 284] on button "Edit" at bounding box center [988, 274] width 21 height 19
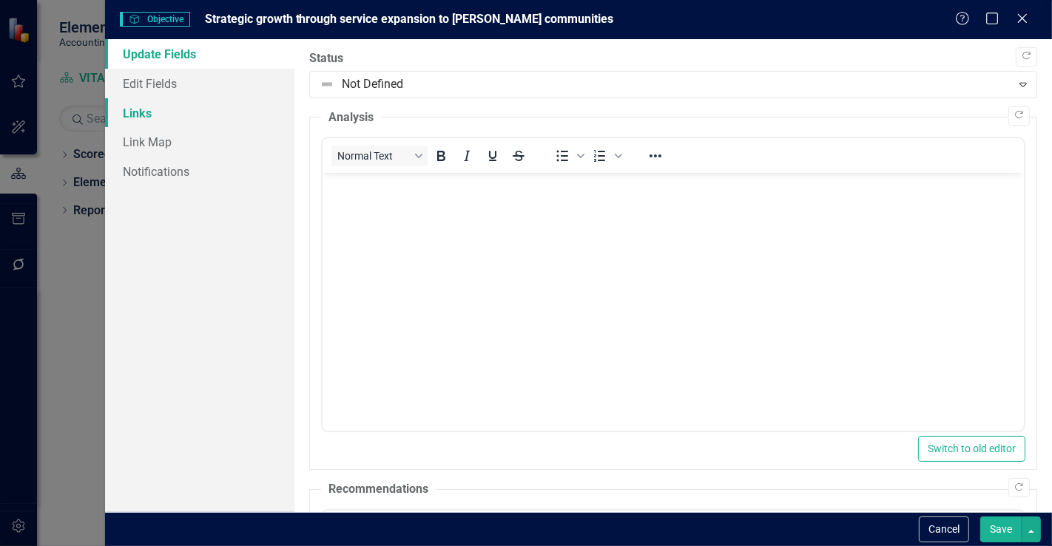
click at [138, 108] on link "Links" at bounding box center [199, 113] width 189 height 30
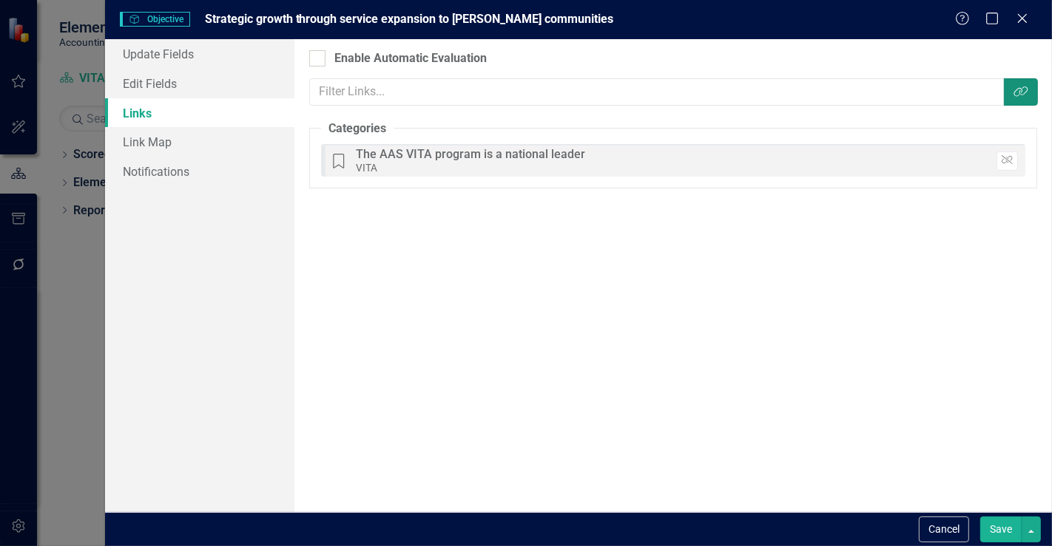
click at [1012, 95] on button "Link Tag" at bounding box center [1020, 91] width 34 height 27
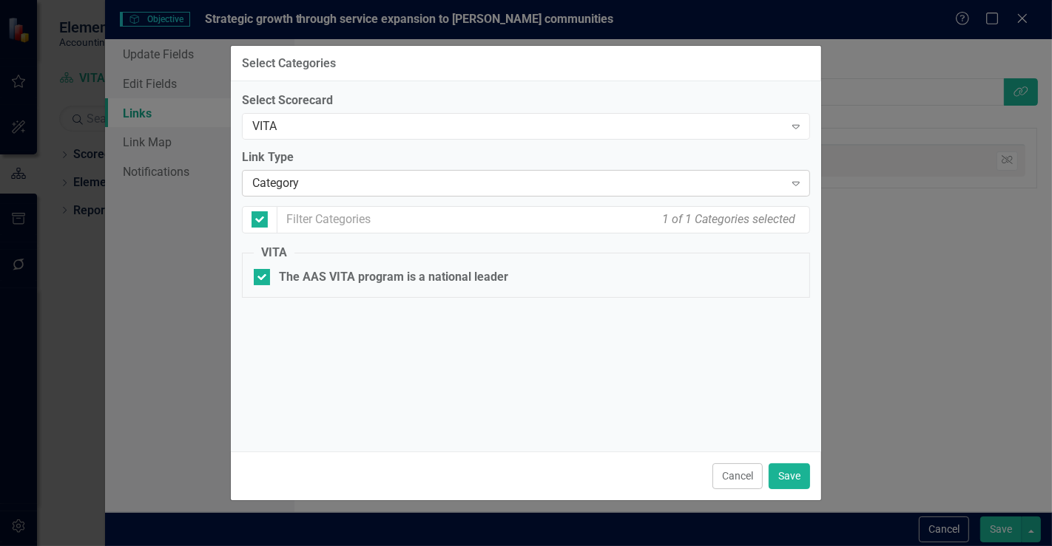
click at [308, 182] on div "Category" at bounding box center [518, 183] width 532 height 17
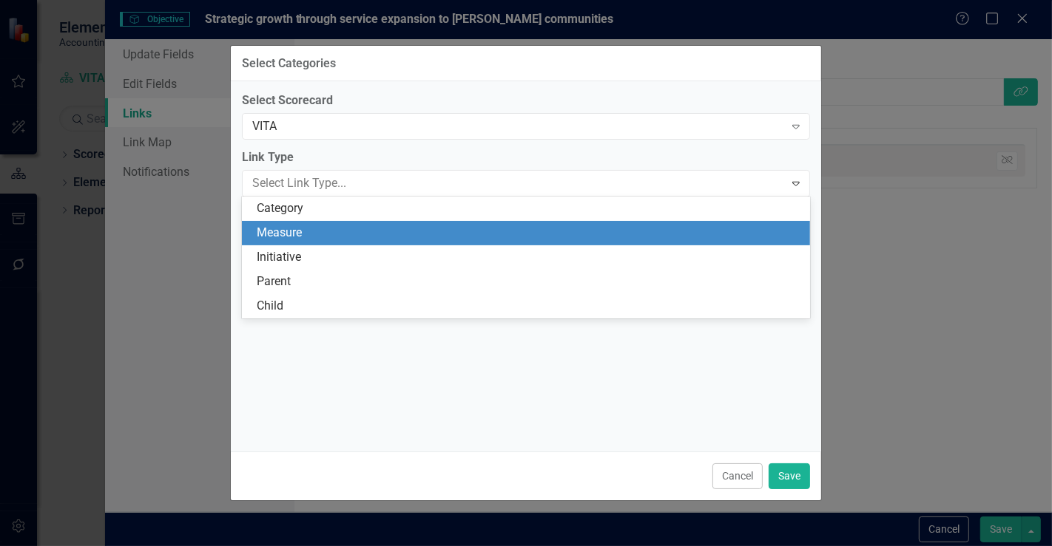
click at [314, 221] on div "Measure" at bounding box center [526, 233] width 569 height 24
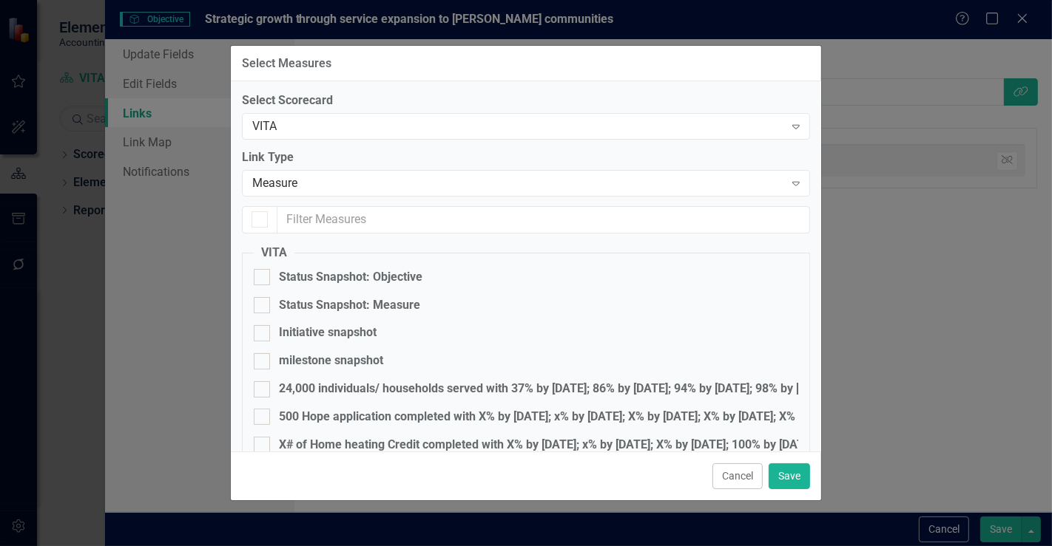
checkbox input "false"
click at [327, 275] on div "Status Snapshot: Objective" at bounding box center [350, 277] width 143 height 17
click at [263, 275] on input "Status Snapshot: Objective" at bounding box center [259, 274] width 10 height 10
drag, startPoint x: 329, startPoint y: 277, endPoint x: 331, endPoint y: 289, distance: 12.0
click at [330, 277] on div "Status Snapshot: Objective" at bounding box center [350, 277] width 143 height 17
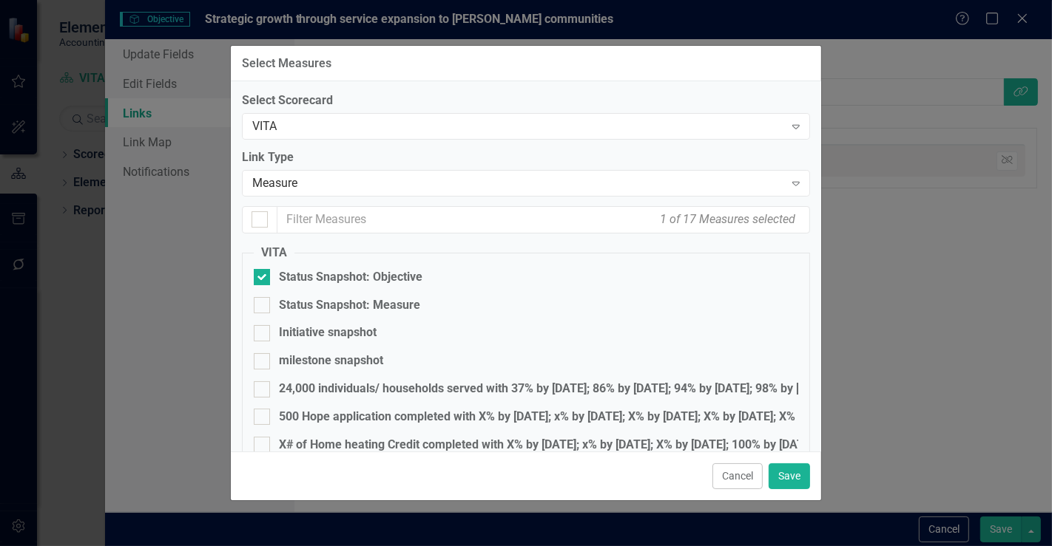
click at [263, 277] on input "Status Snapshot: Objective" at bounding box center [259, 274] width 10 height 10
checkbox input "false"
click at [325, 392] on div "24,000 individuals/ households served with 37% by [DATE]; 86% by [DATE]; 94% by…" at bounding box center [555, 389] width 552 height 17
click at [263, 391] on input "24,000 individuals/ households served with 37% by [DATE]; 86% by [DATE]; 94% by…" at bounding box center [259, 387] width 10 height 10
checkbox input "true"
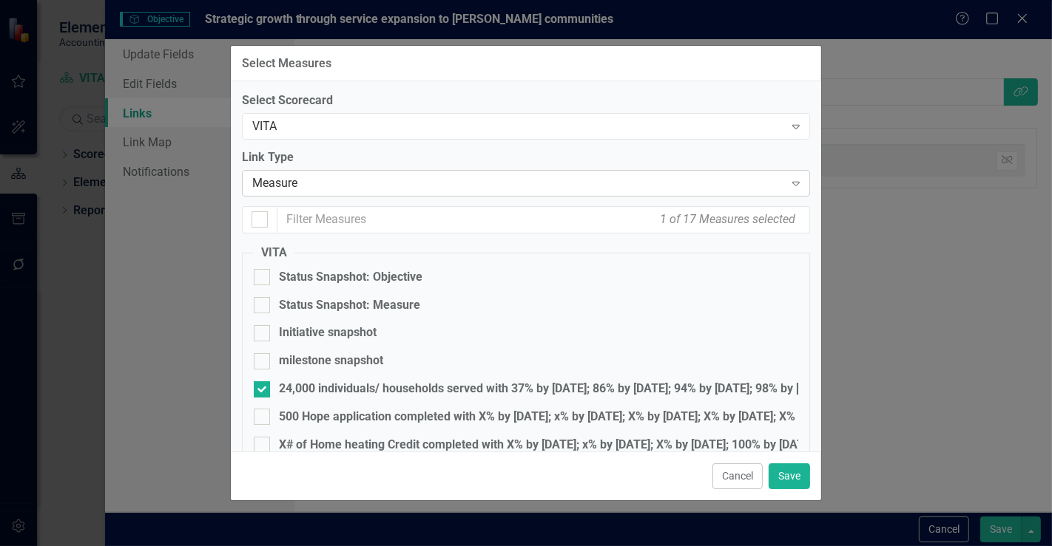
click at [327, 186] on div "Measure" at bounding box center [518, 183] width 532 height 17
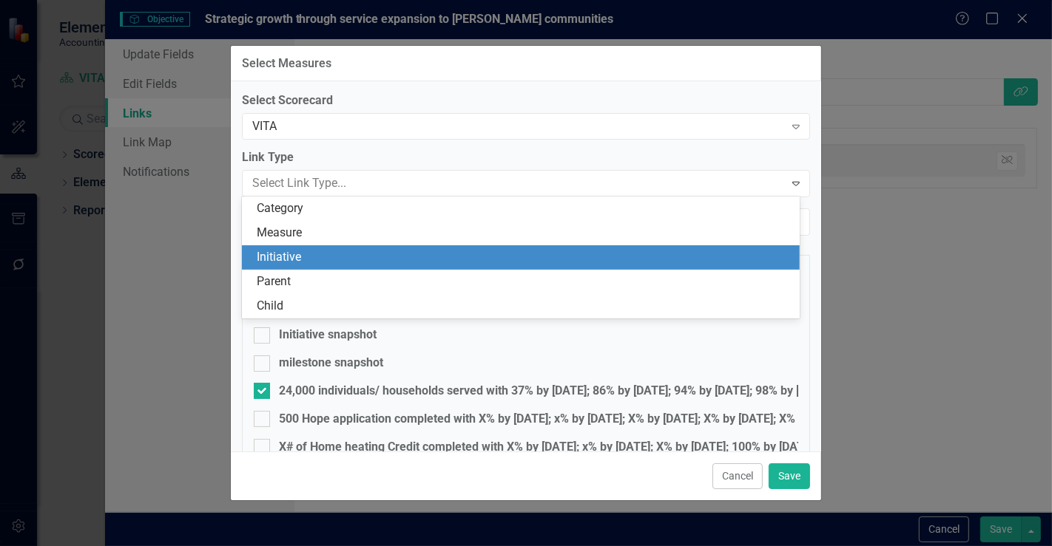
click at [330, 248] on div "Initiative" at bounding box center [521, 258] width 558 height 24
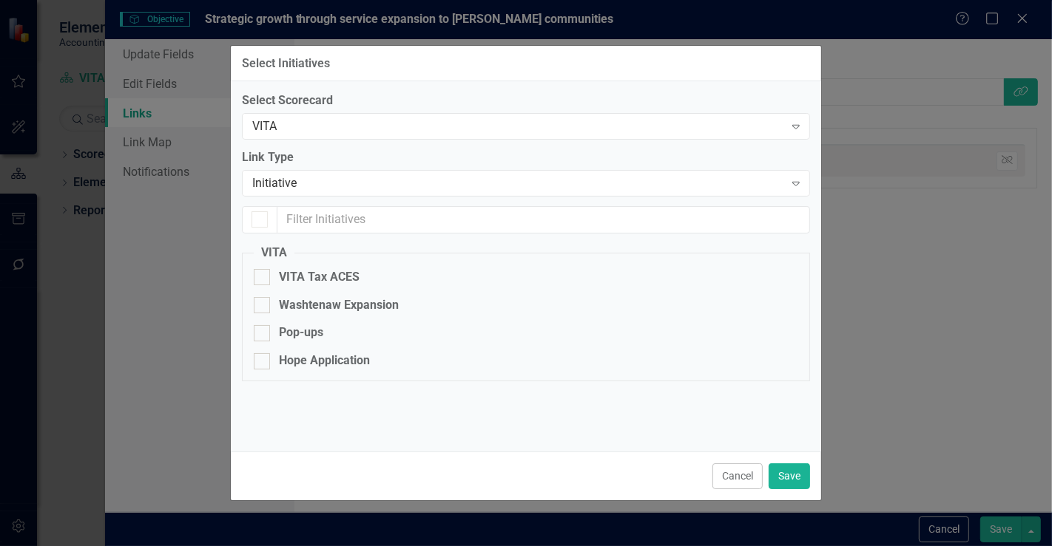
checkbox input "false"
click at [331, 280] on div "VITA Tax ACES" at bounding box center [319, 277] width 81 height 17
click at [263, 279] on input "VITA Tax ACES" at bounding box center [259, 274] width 10 height 10
checkbox input "true"
drag, startPoint x: 798, startPoint y: 498, endPoint x: 784, endPoint y: 473, distance: 29.4
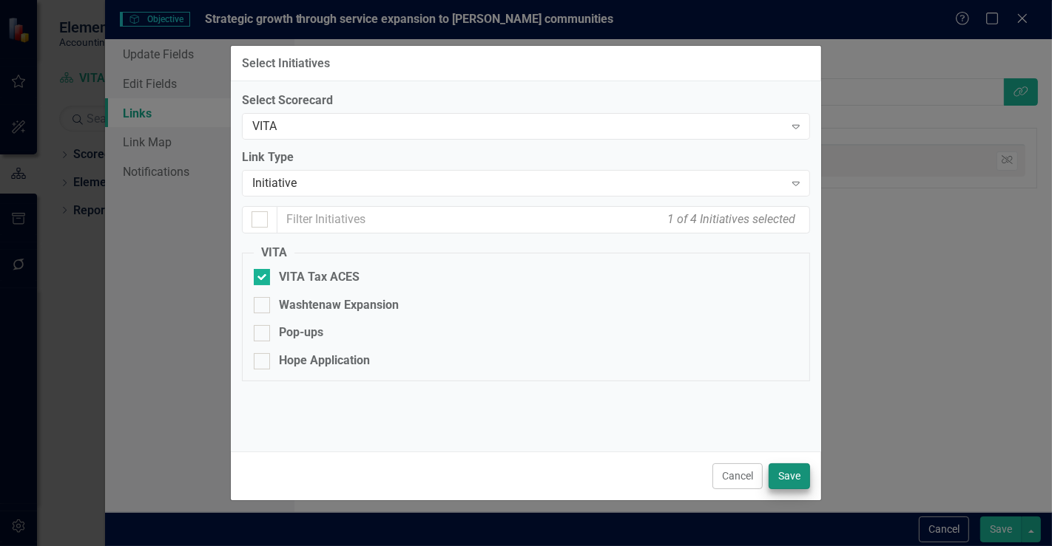
click at [793, 494] on div "Cancel Save" at bounding box center [526, 476] width 590 height 49
click at [784, 472] on button "Save" at bounding box center [788, 477] width 41 height 26
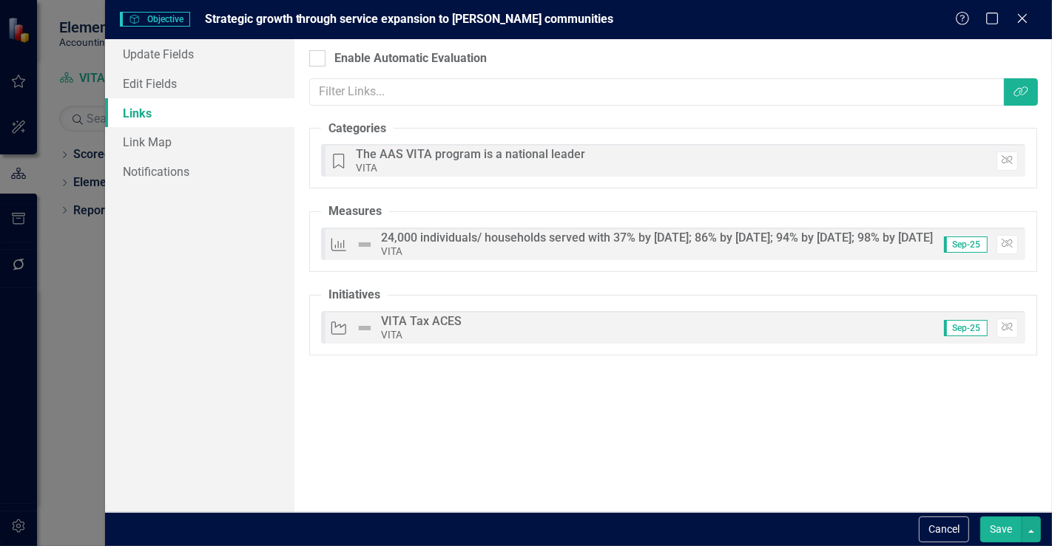
click at [1001, 532] on button "Save" at bounding box center [1000, 530] width 41 height 26
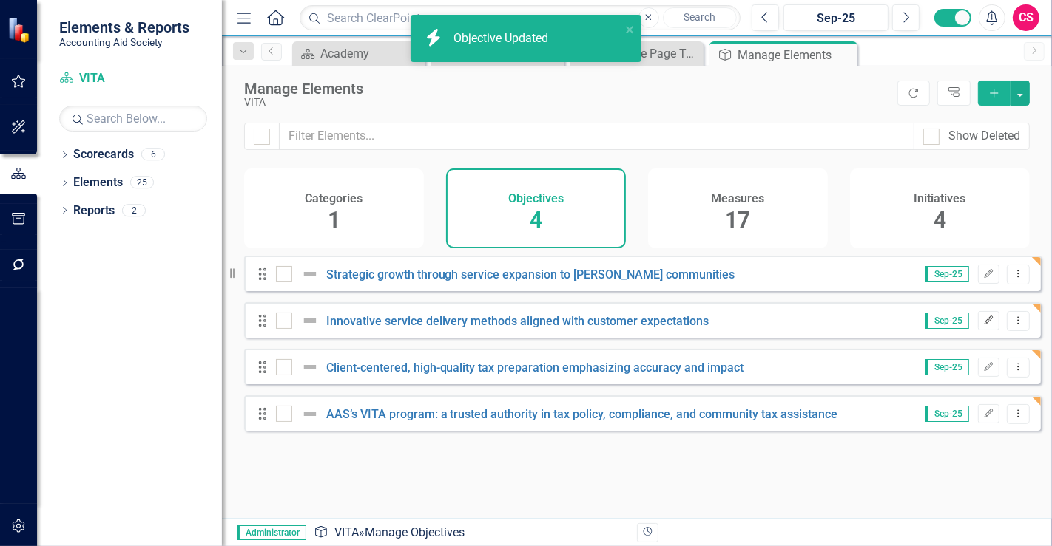
click at [981, 331] on button "Edit" at bounding box center [988, 320] width 21 height 19
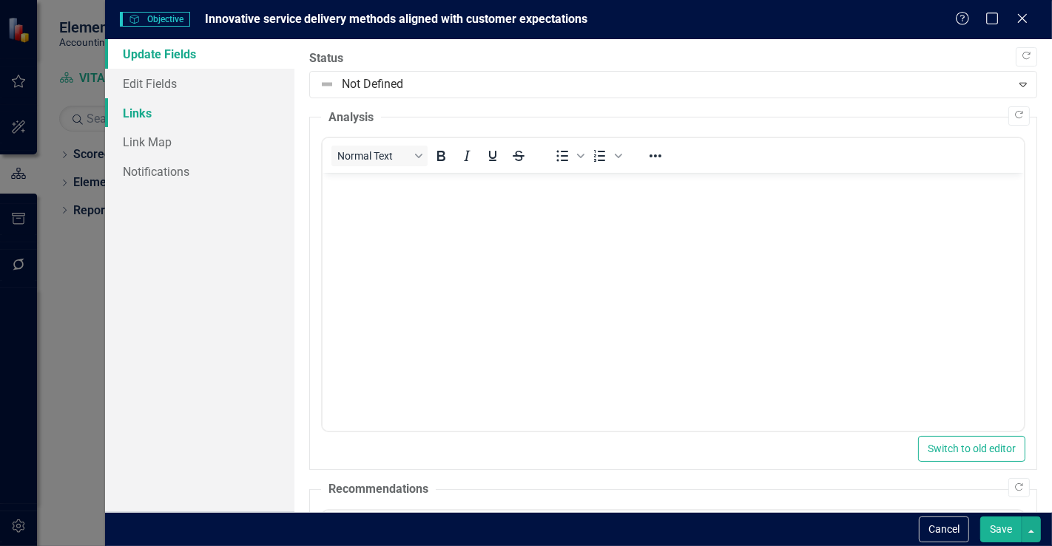
click at [194, 115] on link "Links" at bounding box center [199, 113] width 189 height 30
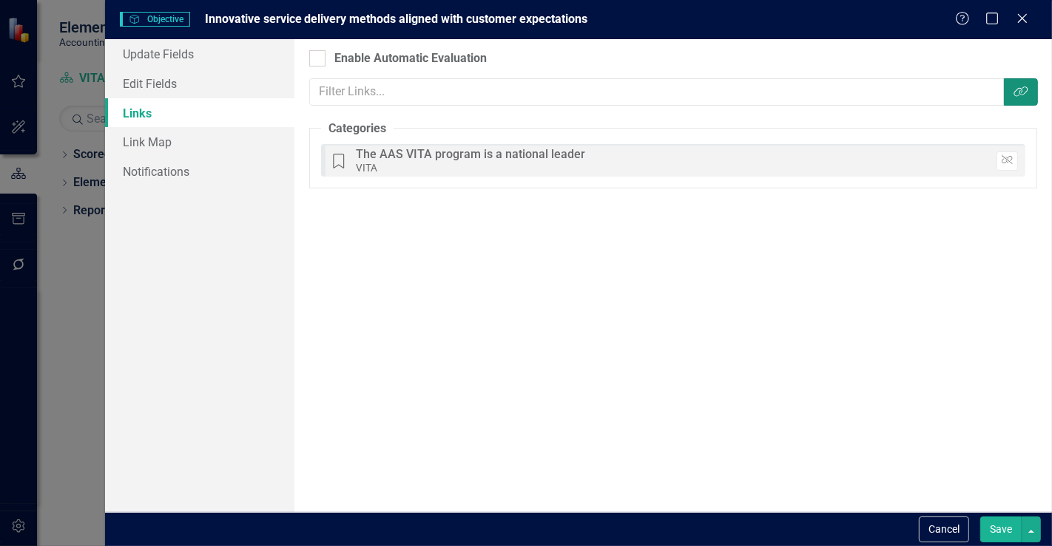
click at [1035, 87] on button "Link Tag" at bounding box center [1020, 91] width 34 height 27
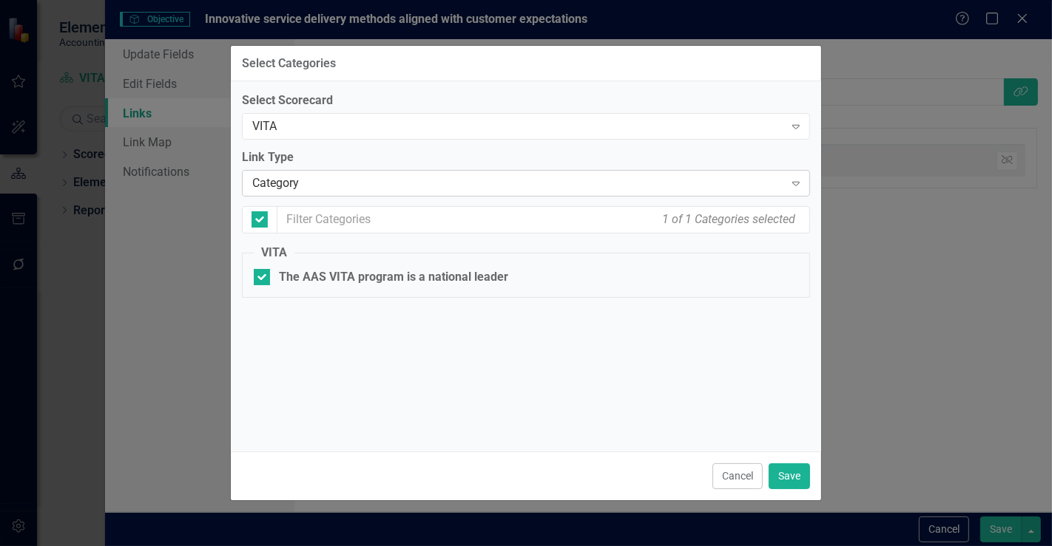
click at [311, 182] on div "Category" at bounding box center [518, 183] width 532 height 17
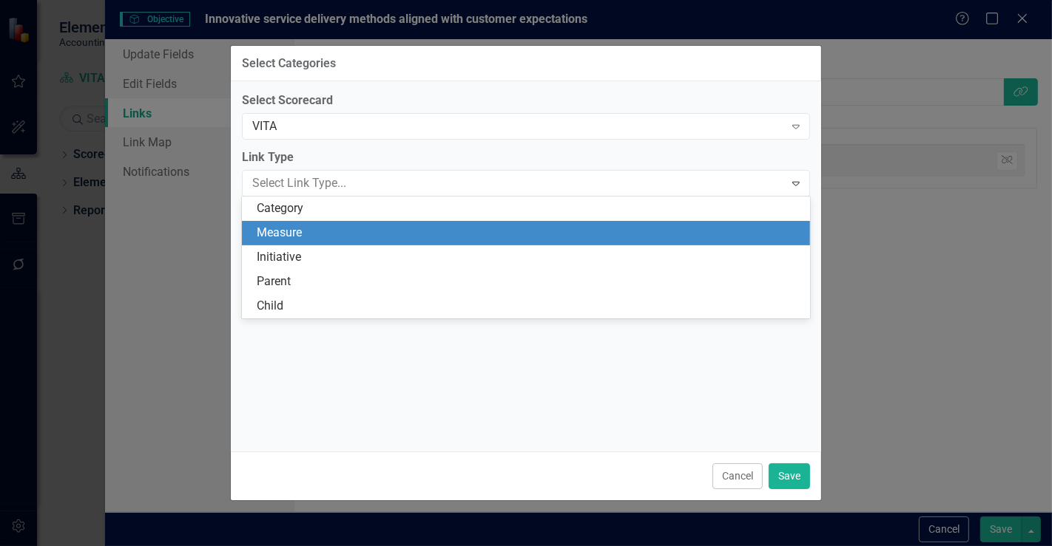
click at [317, 226] on div "Measure" at bounding box center [529, 233] width 545 height 17
checkbox input "false"
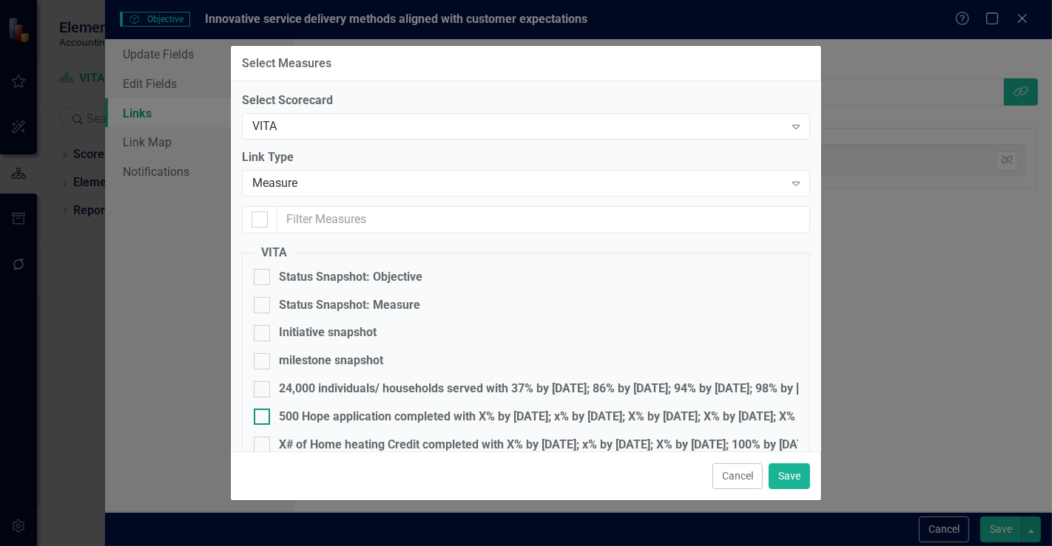
click at [346, 422] on div "500 Hope application completed with X% by [DATE]; x% by [DATE]; X% by [DATE]; X…" at bounding box center [563, 417] width 569 height 17
click at [263, 419] on input "500 Hope application completed with X% by [DATE]; x% by [DATE]; X% by [DATE]; X…" at bounding box center [259, 414] width 10 height 10
checkbox input "true"
click at [316, 185] on div "Measure" at bounding box center [518, 183] width 532 height 17
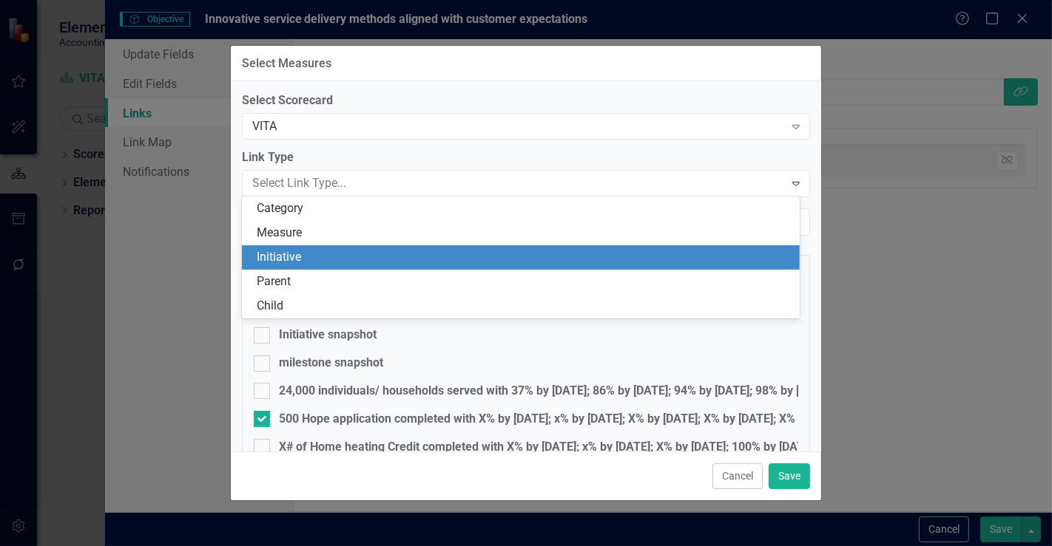
click at [308, 258] on div "Initiative" at bounding box center [524, 257] width 534 height 17
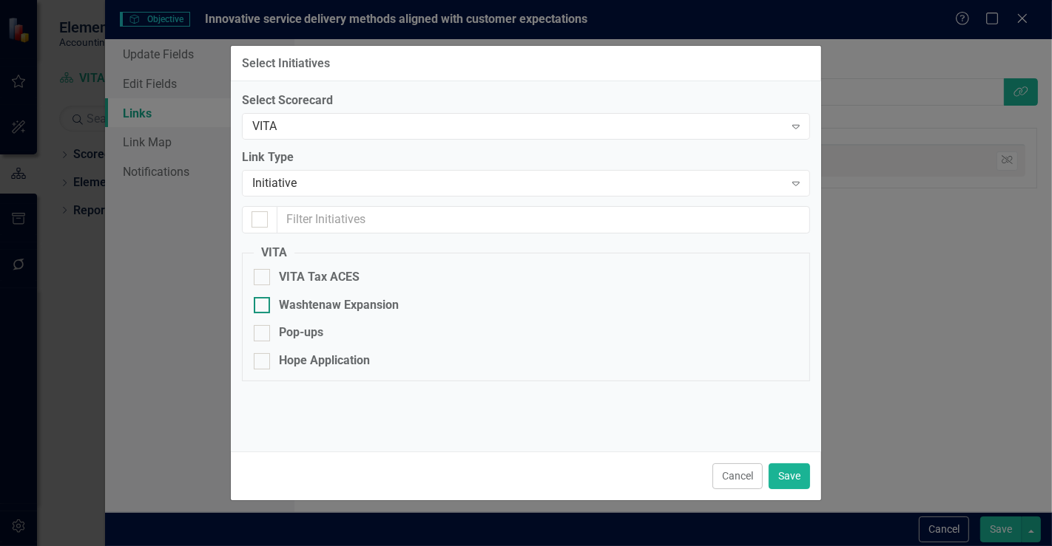
click at [315, 307] on div "Washtenaw Expansion" at bounding box center [339, 305] width 120 height 17
click at [263, 307] on input "Washtenaw Expansion" at bounding box center [259, 302] width 10 height 10
checkbox input "true"
click at [790, 475] on button "Save" at bounding box center [788, 477] width 41 height 26
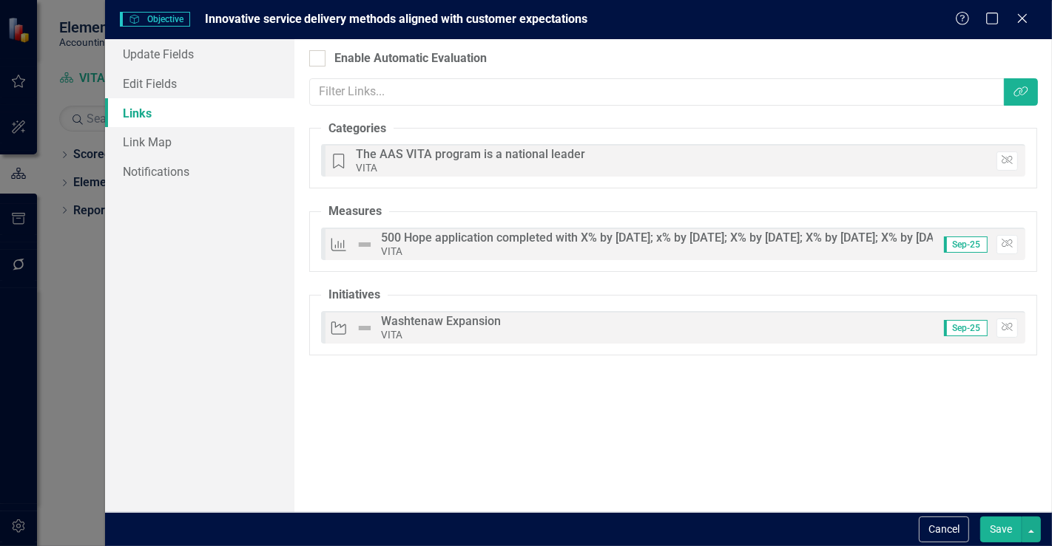
click at [1006, 532] on button "Save" at bounding box center [1000, 530] width 41 height 26
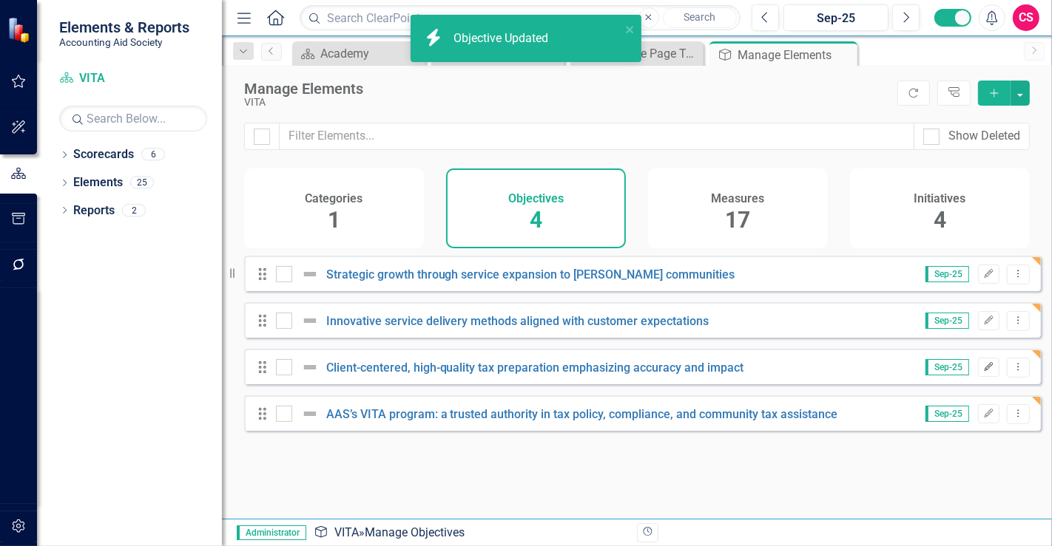
click at [983, 372] on icon "Edit" at bounding box center [988, 367] width 11 height 9
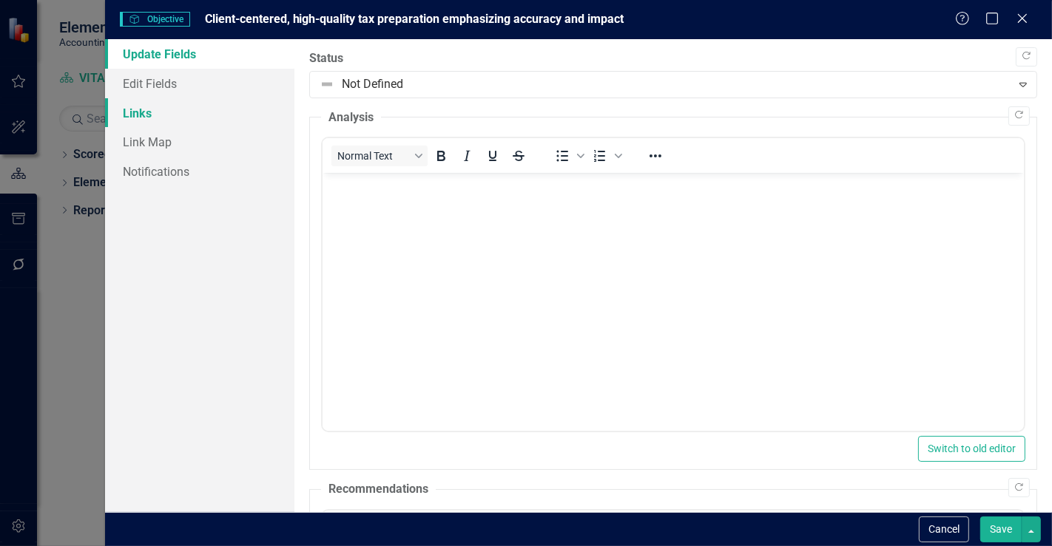
click at [186, 121] on link "Links" at bounding box center [199, 113] width 189 height 30
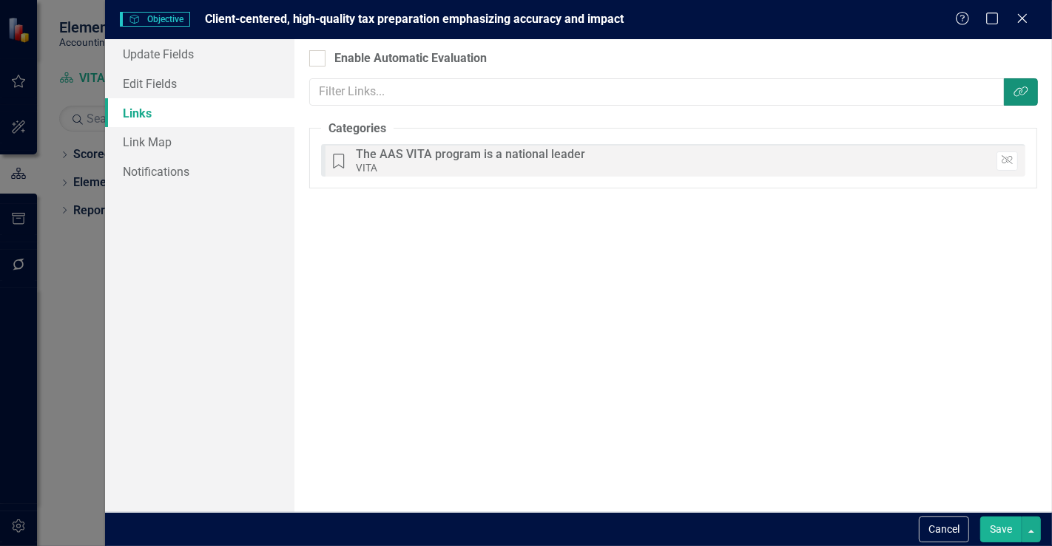
click at [1021, 100] on button "Link Tag" at bounding box center [1020, 91] width 34 height 27
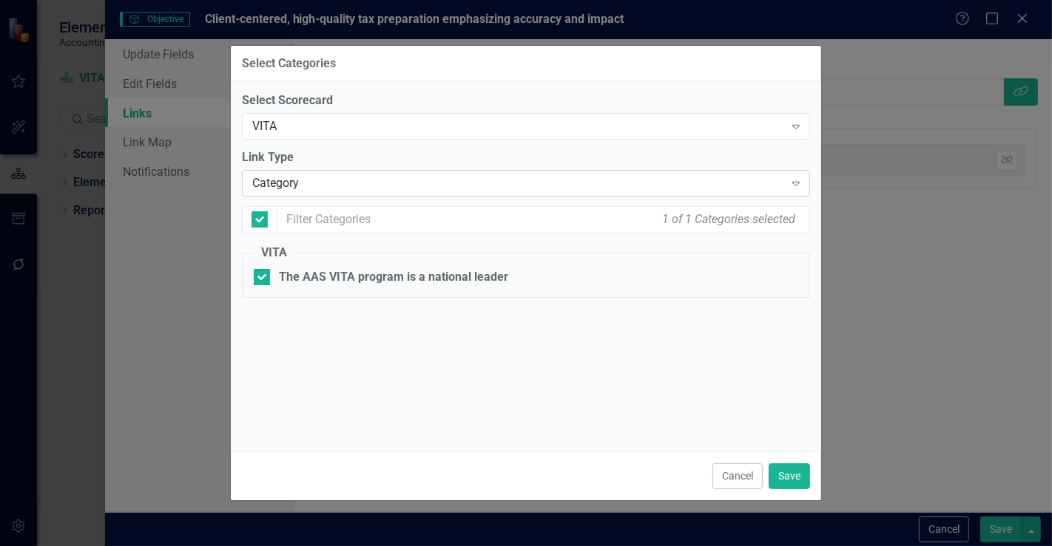
click at [336, 185] on div "Category" at bounding box center [518, 183] width 532 height 17
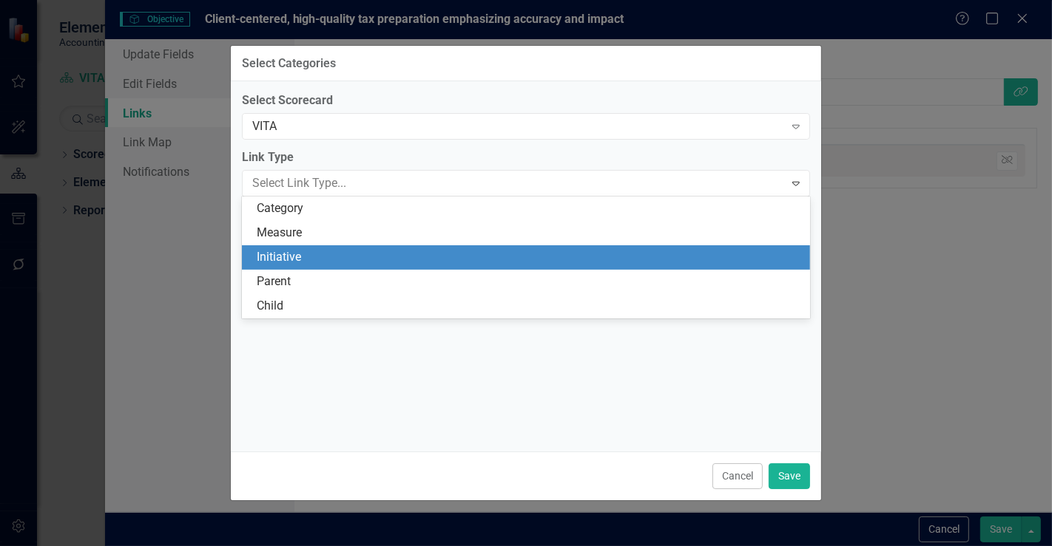
click at [320, 231] on div "Measure" at bounding box center [529, 233] width 545 height 17
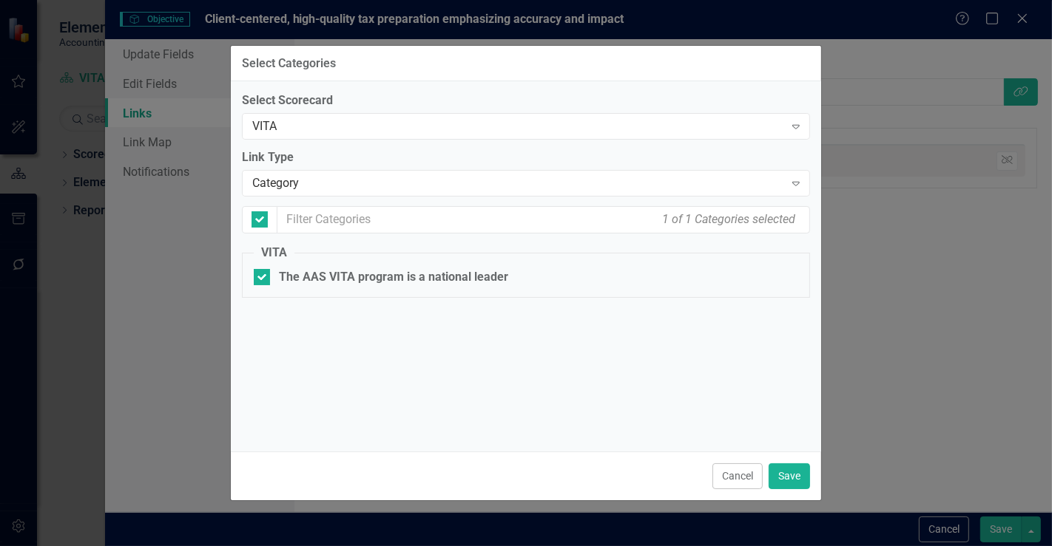
checkbox input "false"
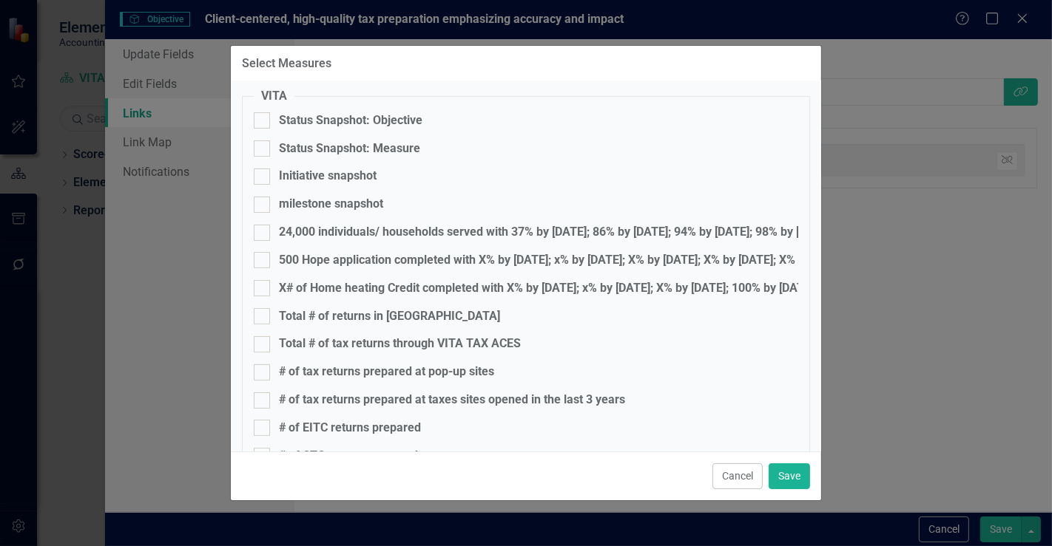
scroll to position [164, 0]
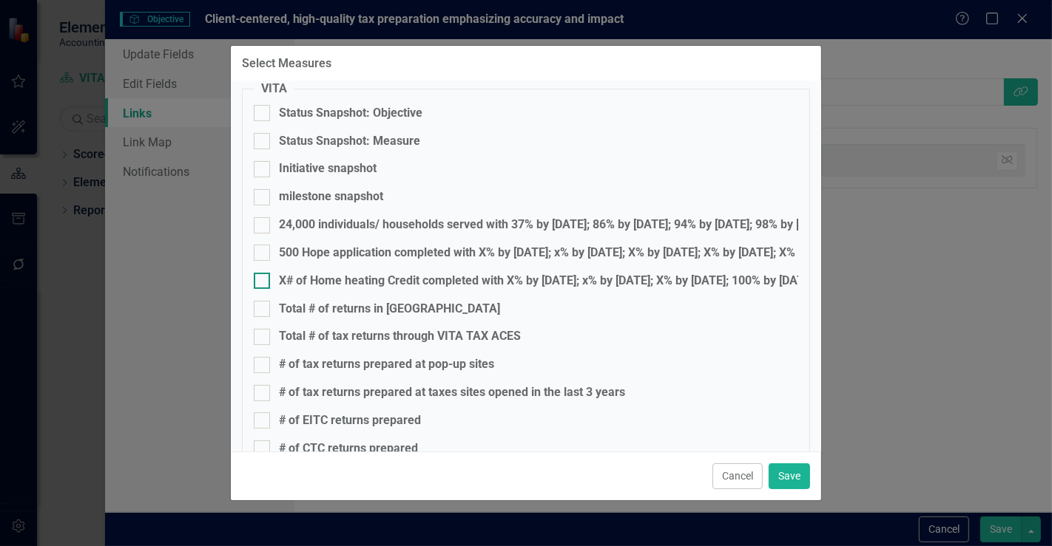
click at [380, 275] on div "X# of Home heating Credit completed with X% by [DATE]; x% by [DATE]; X% by [DAT…" at bounding box center [546, 281] width 535 height 17
click at [263, 275] on input "X# of Home heating Credit completed with X% by [DATE]; x% by [DATE]; X% by [DAT…" at bounding box center [259, 278] width 10 height 10
checkbox input "true"
click at [784, 480] on button "Save" at bounding box center [788, 477] width 41 height 26
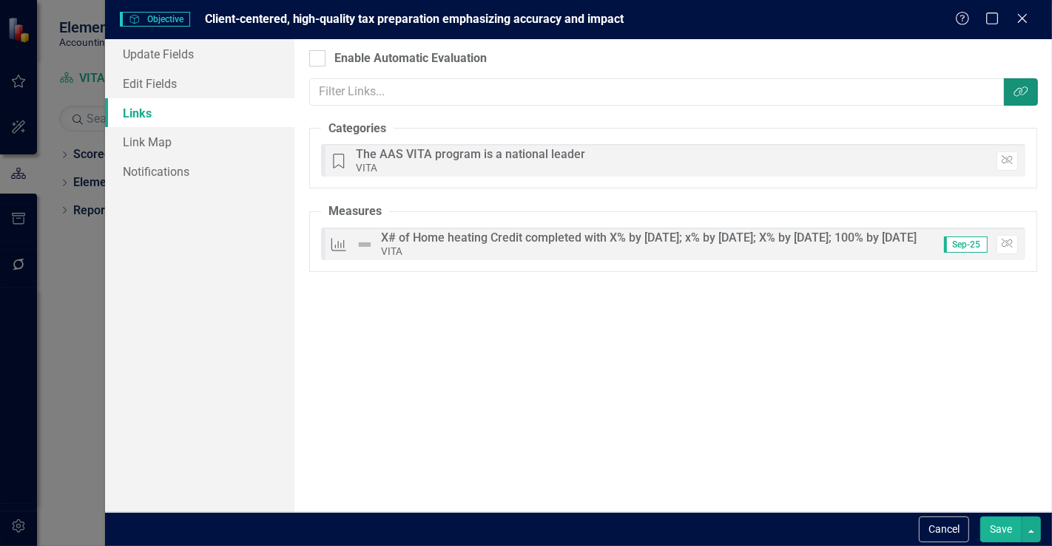
click at [1018, 89] on icon "Link Tag" at bounding box center [1020, 92] width 15 height 12
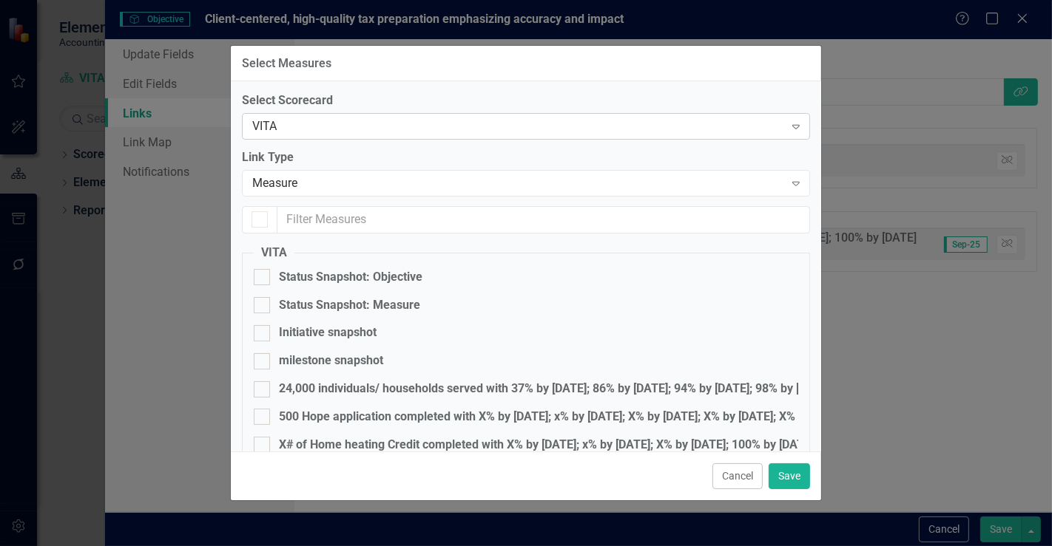
checkbox input "false"
checkbox input "true"
click at [378, 183] on div "Measure" at bounding box center [518, 183] width 532 height 17
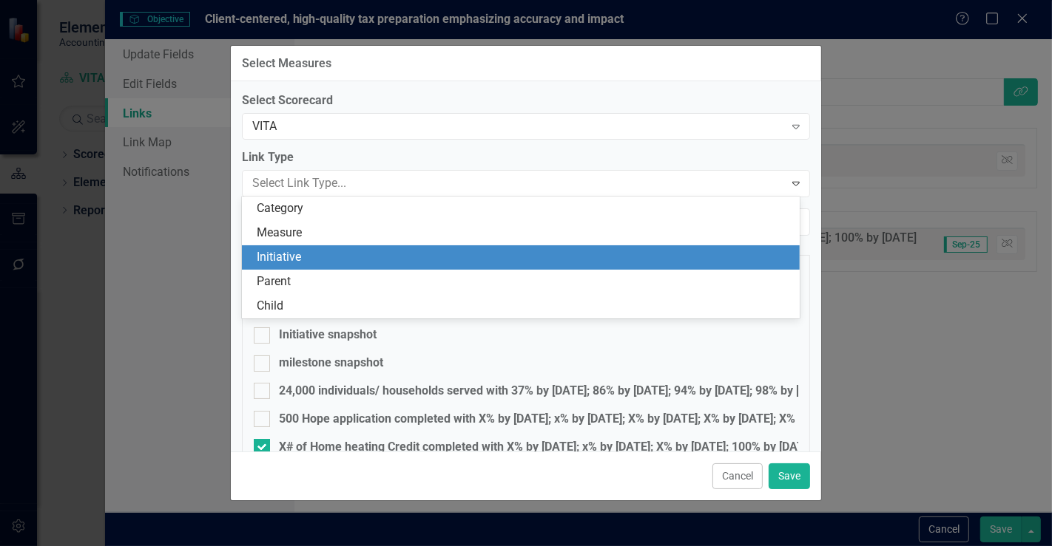
drag, startPoint x: 360, startPoint y: 239, endPoint x: 358, endPoint y: 260, distance: 21.6
click at [358, 260] on div "Category Measure Initiative Parent Child" at bounding box center [521, 257] width 558 height 121
click at [356, 259] on div "Initiative" at bounding box center [524, 257] width 534 height 17
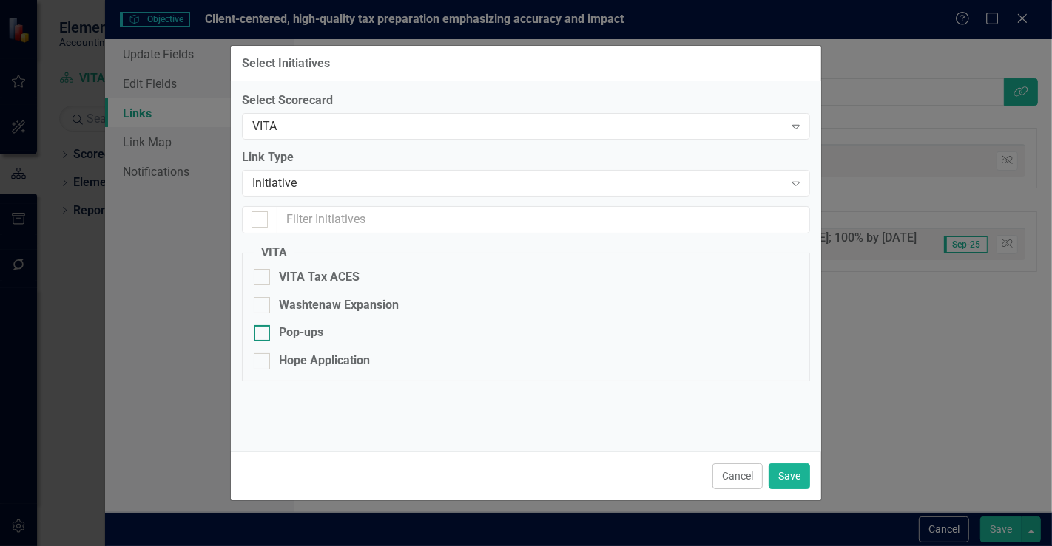
click at [333, 339] on div "Pop-ups" at bounding box center [526, 333] width 544 height 17
click at [263, 335] on input "Pop-ups" at bounding box center [259, 330] width 10 height 10
checkbox input "true"
click at [782, 481] on button "Save" at bounding box center [788, 477] width 41 height 26
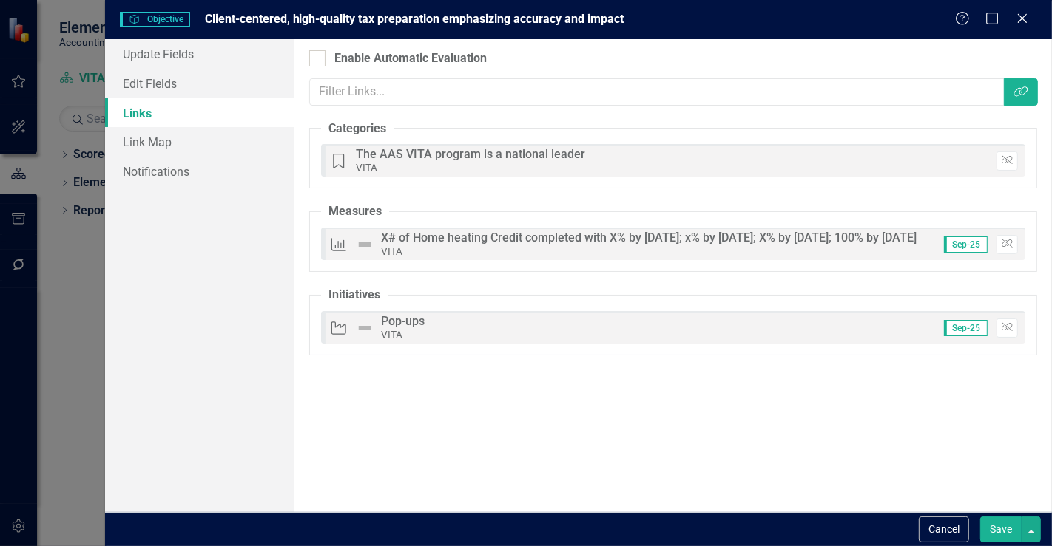
click at [1000, 527] on button "Save" at bounding box center [1000, 530] width 41 height 26
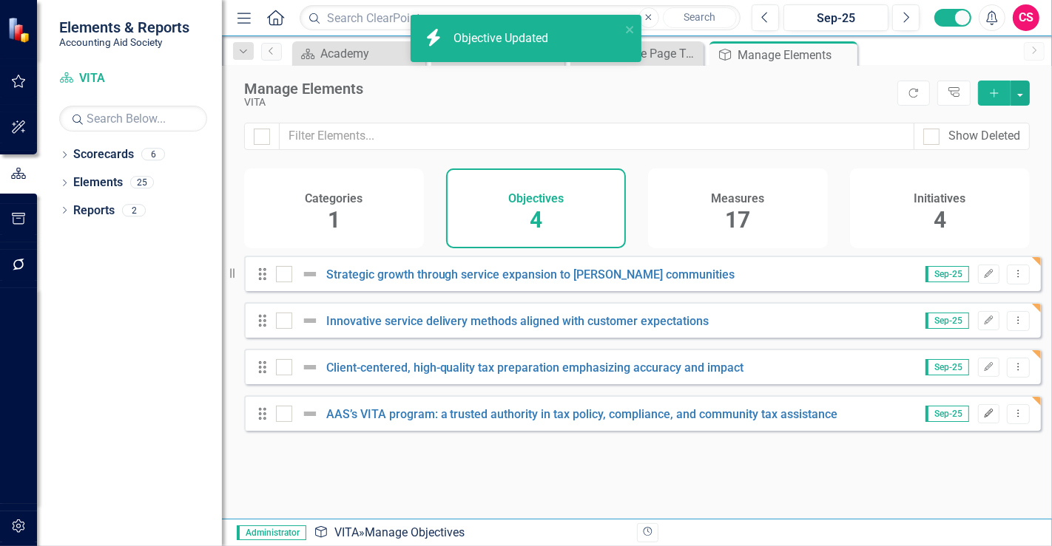
click at [983, 419] on icon "Edit" at bounding box center [988, 414] width 11 height 9
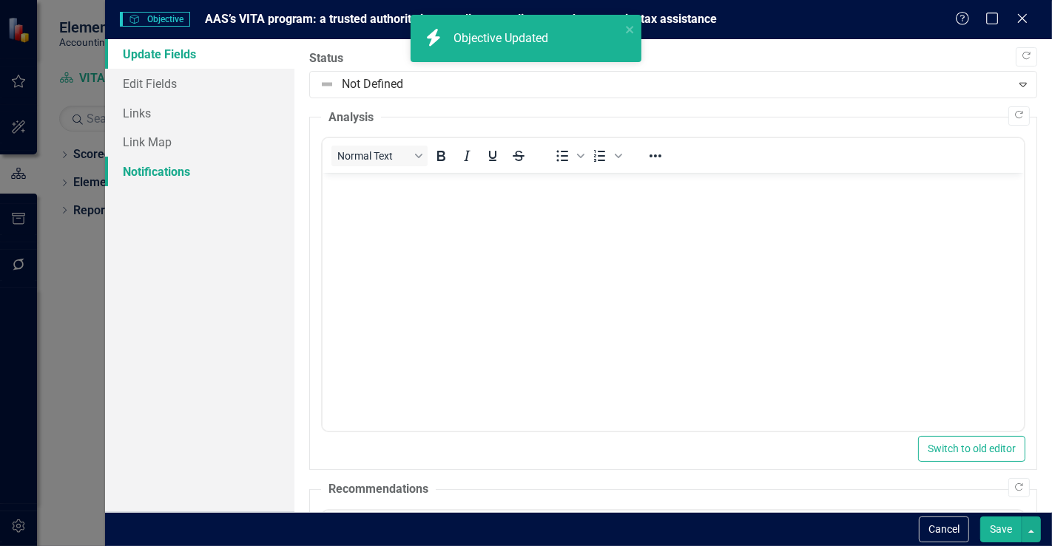
scroll to position [0, 0]
click at [137, 114] on link "Links" at bounding box center [199, 113] width 189 height 30
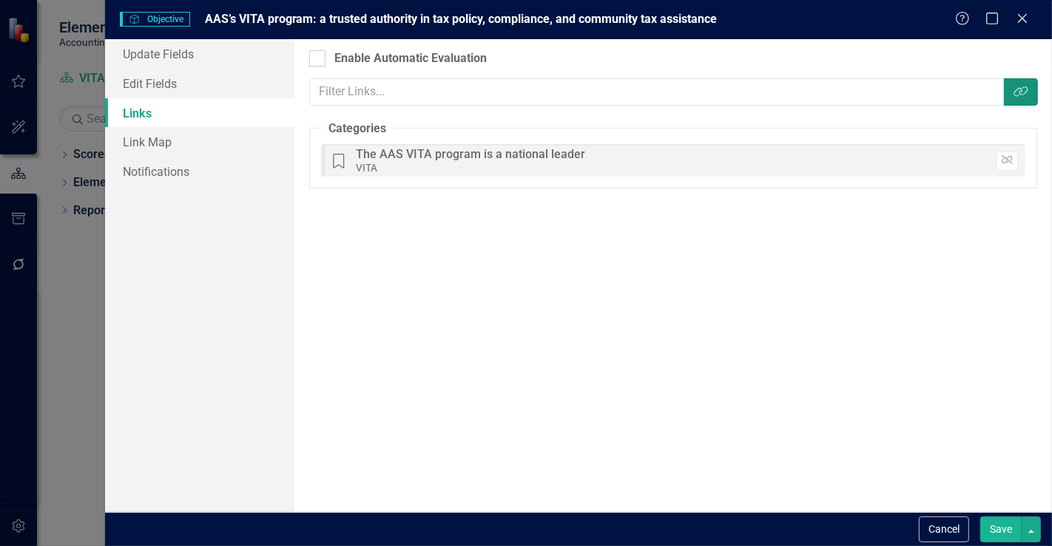
click at [1013, 86] on icon "Link Tag" at bounding box center [1020, 92] width 15 height 12
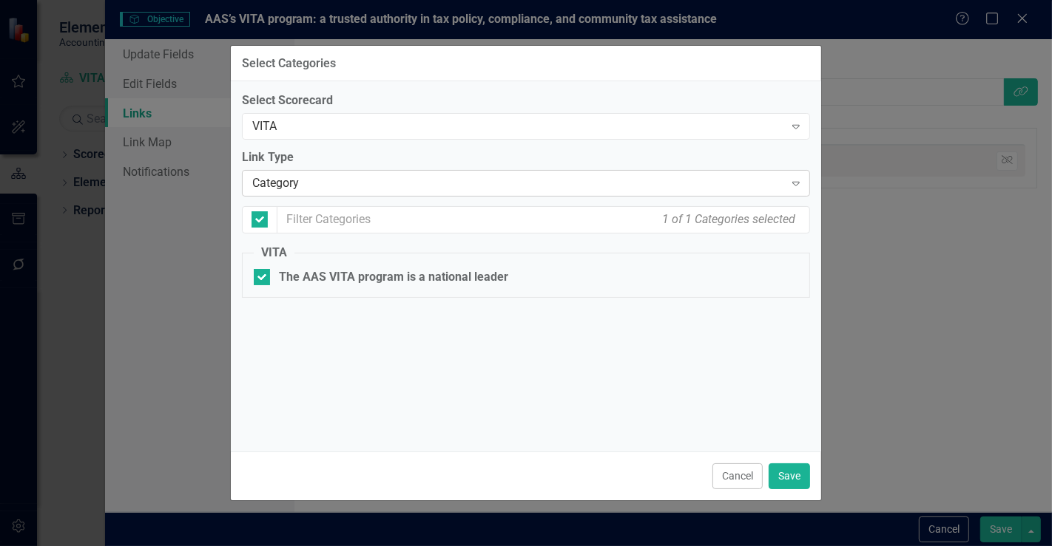
click at [321, 189] on div "Category" at bounding box center [518, 183] width 532 height 17
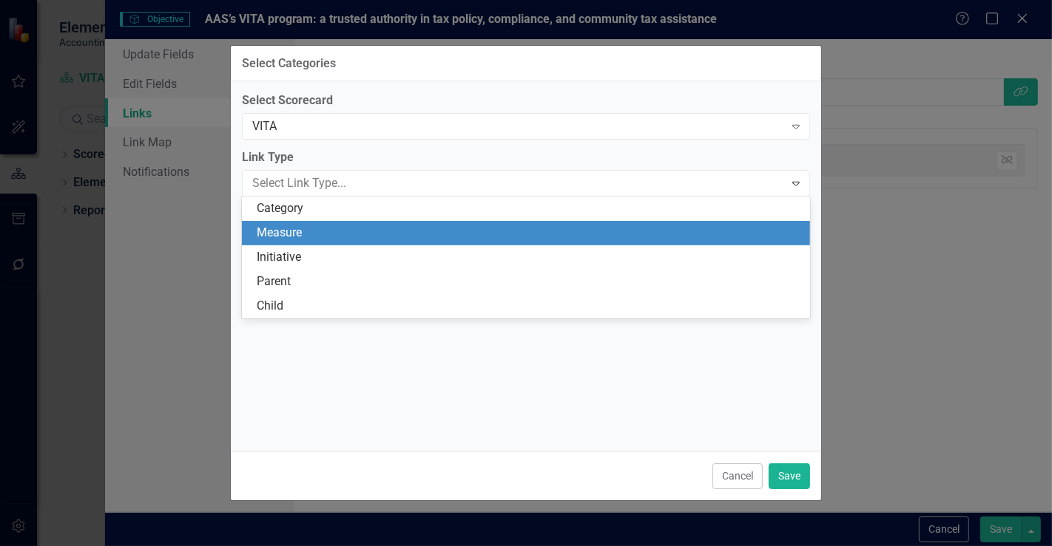
click at [322, 235] on div "Measure" at bounding box center [529, 233] width 545 height 17
checkbox input "false"
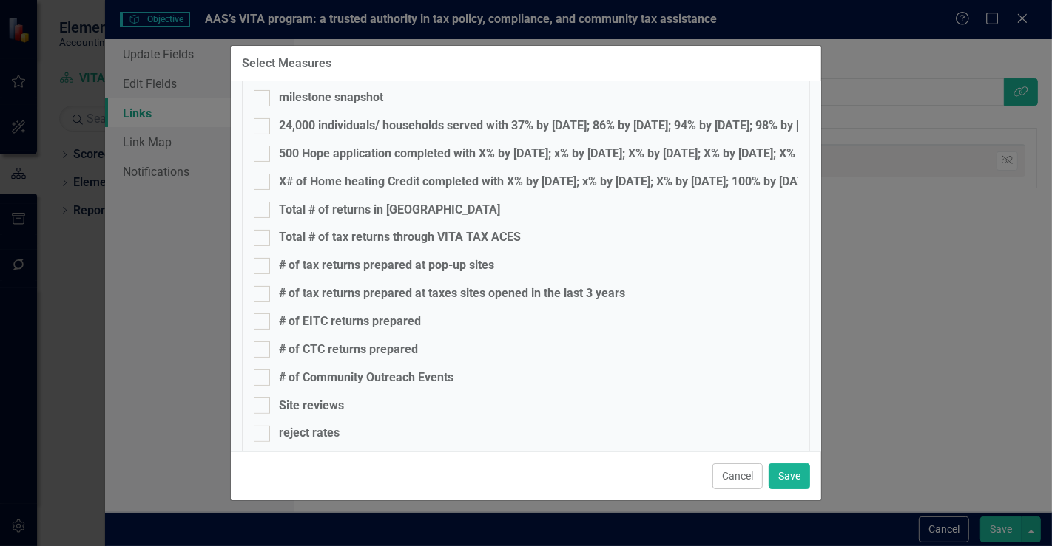
scroll to position [307, 0]
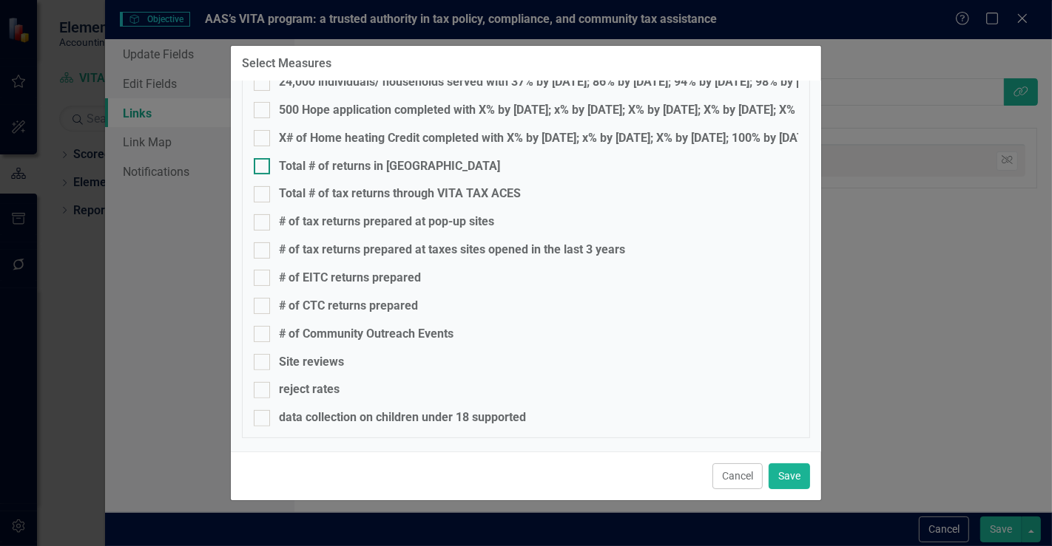
click at [307, 163] on div "Total # of returns in [GEOGRAPHIC_DATA]" at bounding box center [389, 166] width 221 height 17
click at [263, 163] on input "Total # of returns in [GEOGRAPHIC_DATA]" at bounding box center [259, 163] width 10 height 10
checkbox input "true"
click at [313, 183] on fieldset "VITA Status Snapshot: Objective Status Snapshot: Measure Initiative snapshot mi…" at bounding box center [526, 188] width 568 height 501
click at [315, 195] on div "Total # of tax returns through VITA TAX ACES" at bounding box center [400, 194] width 242 height 17
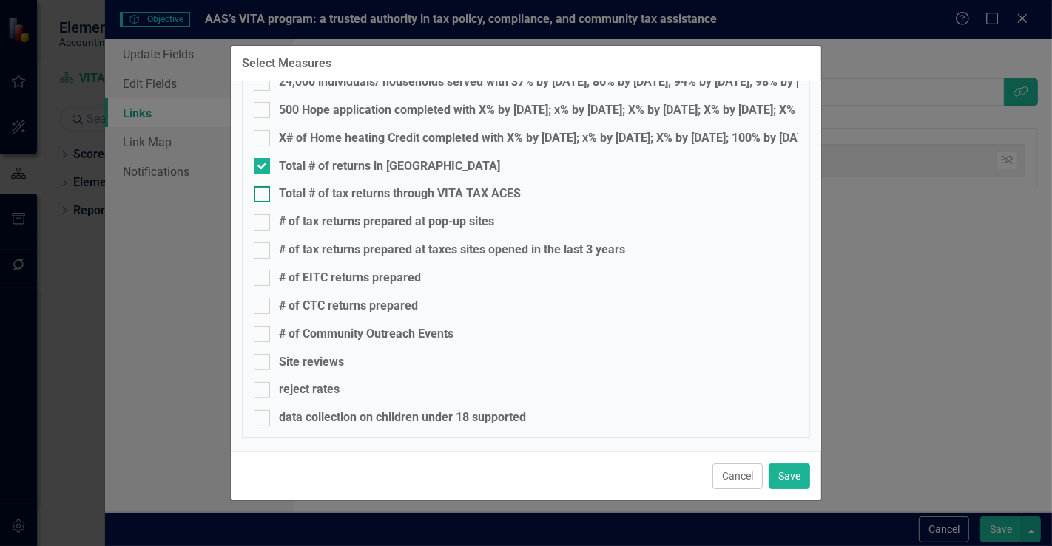
click at [263, 195] on input "Total # of tax returns through VITA TAX ACES" at bounding box center [259, 191] width 10 height 10
checkbox input "true"
click at [315, 214] on div "# of tax returns prepared at pop-up sites" at bounding box center [386, 222] width 215 height 17
click at [263, 214] on input "# of tax returns prepared at pop-up sites" at bounding box center [259, 219] width 10 height 10
checkbox input "true"
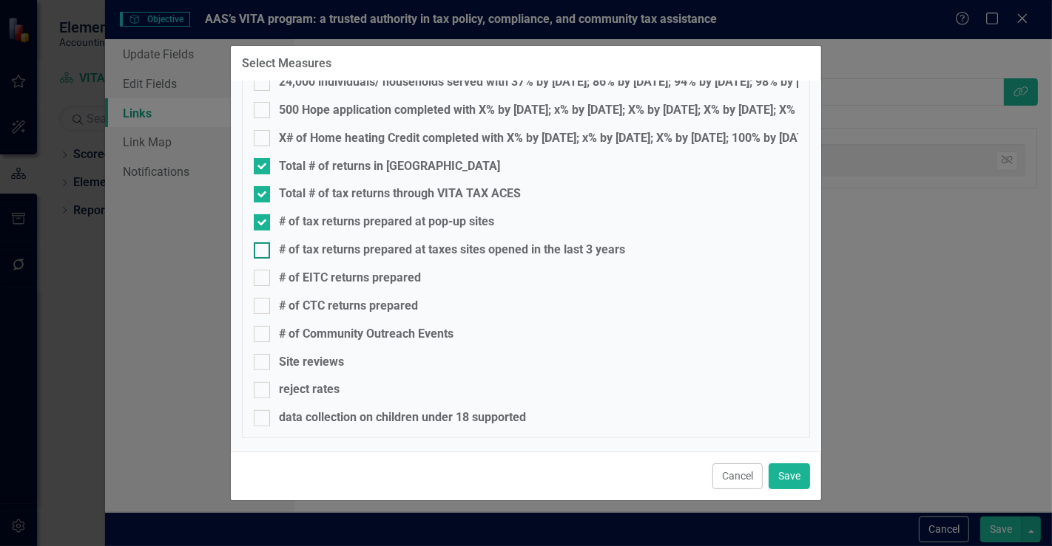
click at [314, 255] on div "# of tax returns prepared at taxes sites opened in the last 3 years" at bounding box center [452, 250] width 346 height 17
click at [263, 252] on input "# of tax returns prepared at taxes sites opened in the last 3 years" at bounding box center [259, 248] width 10 height 10
checkbox input "true"
click at [316, 275] on div "# of EITC returns prepared" at bounding box center [350, 278] width 142 height 17
click at [263, 275] on input "# of EITC returns prepared" at bounding box center [259, 275] width 10 height 10
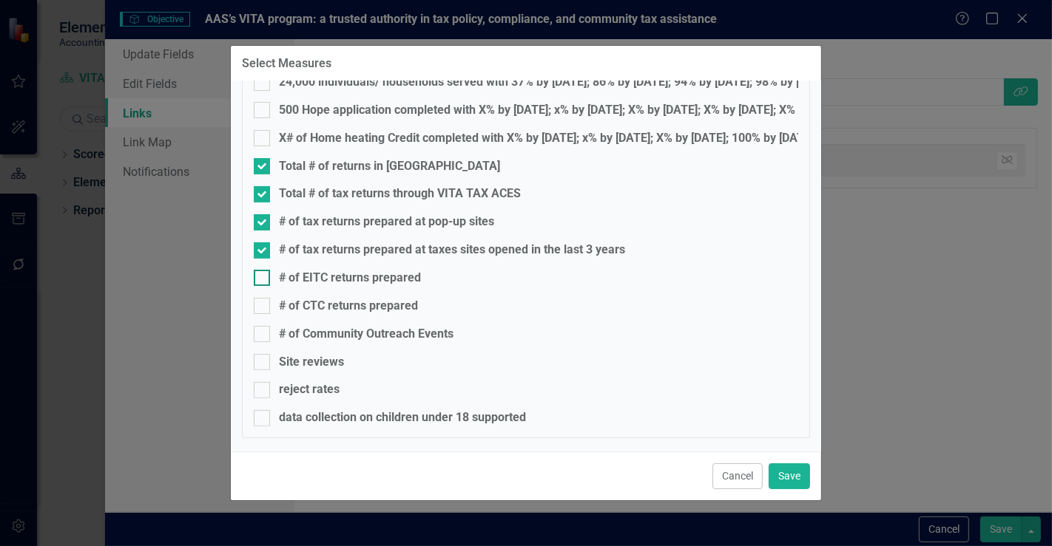
checkbox input "true"
drag, startPoint x: 321, startPoint y: 316, endPoint x: 321, endPoint y: 328, distance: 12.6
click at [321, 315] on fieldset "VITA Status Snapshot: Objective Status Snapshot: Measure Initiative snapshot mi…" at bounding box center [526, 188] width 568 height 501
drag, startPoint x: 321, startPoint y: 343, endPoint x: 314, endPoint y: 316, distance: 27.4
click at [321, 342] on fieldset "VITA Status Snapshot: Objective Status Snapshot: Measure Initiative snapshot mi…" at bounding box center [526, 188] width 568 height 501
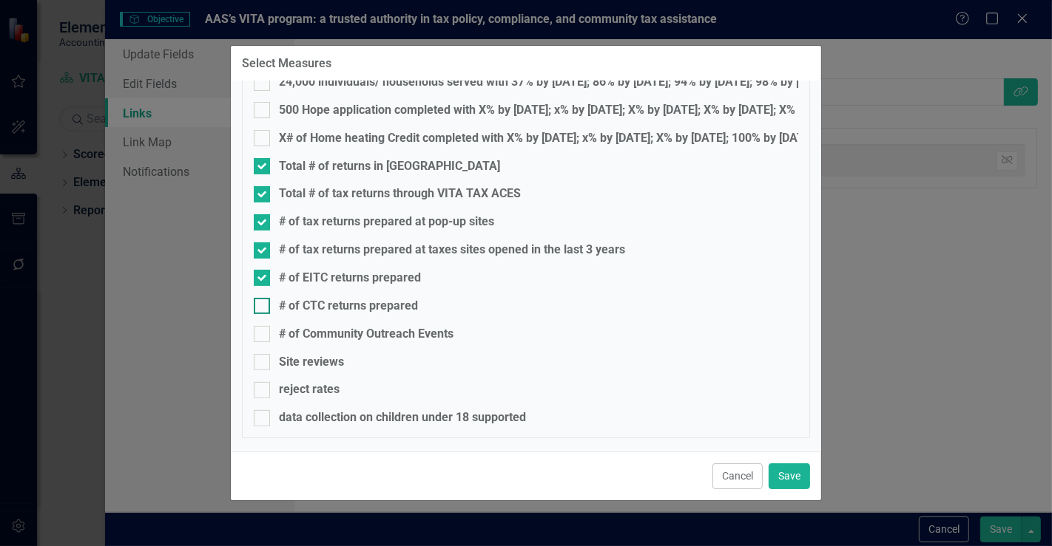
click at [313, 305] on div "# of CTC returns prepared" at bounding box center [348, 306] width 139 height 17
click at [263, 305] on input "# of CTC returns prepared" at bounding box center [259, 303] width 10 height 10
checkbox input "true"
click at [314, 339] on div "# of Community Outreach Events" at bounding box center [366, 334] width 175 height 17
click at [263, 336] on input "# of Community Outreach Events" at bounding box center [259, 331] width 10 height 10
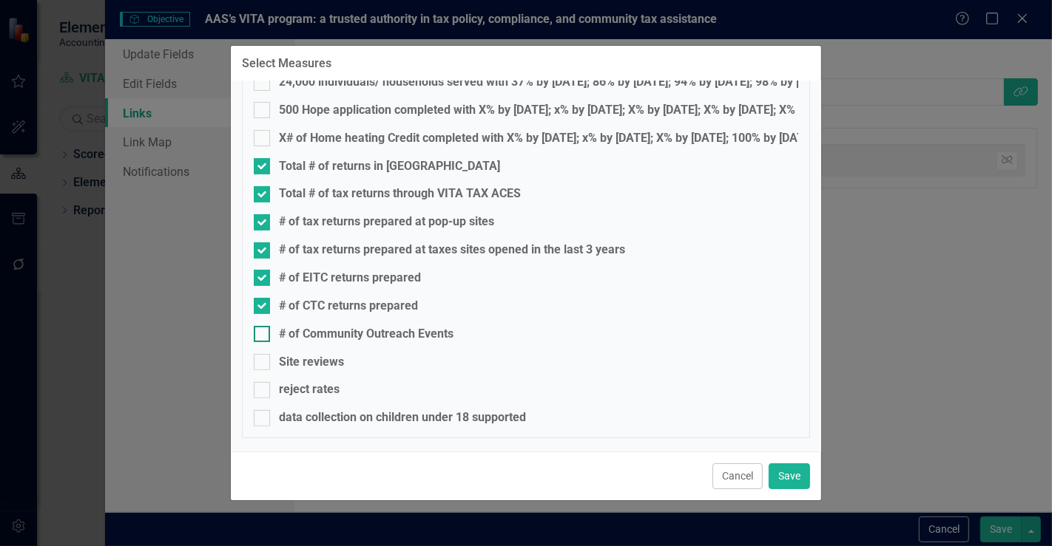
checkbox input "true"
click at [311, 355] on div "Site reviews" at bounding box center [311, 362] width 65 height 17
click at [263, 355] on input "Site reviews" at bounding box center [259, 359] width 10 height 10
checkbox input "true"
click at [314, 385] on div "reject rates" at bounding box center [309, 390] width 61 height 17
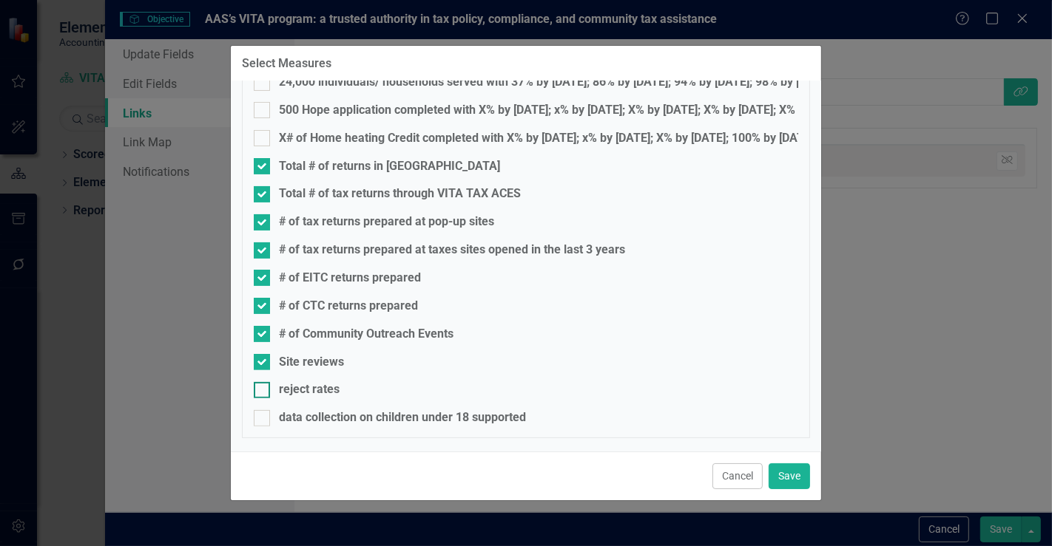
click at [263, 385] on input "reject rates" at bounding box center [259, 387] width 10 height 10
checkbox input "true"
click at [315, 421] on div "data collection on children under 18 supported" at bounding box center [402, 418] width 247 height 17
click at [263, 420] on input "data collection on children under 18 supported" at bounding box center [259, 415] width 10 height 10
checkbox input "true"
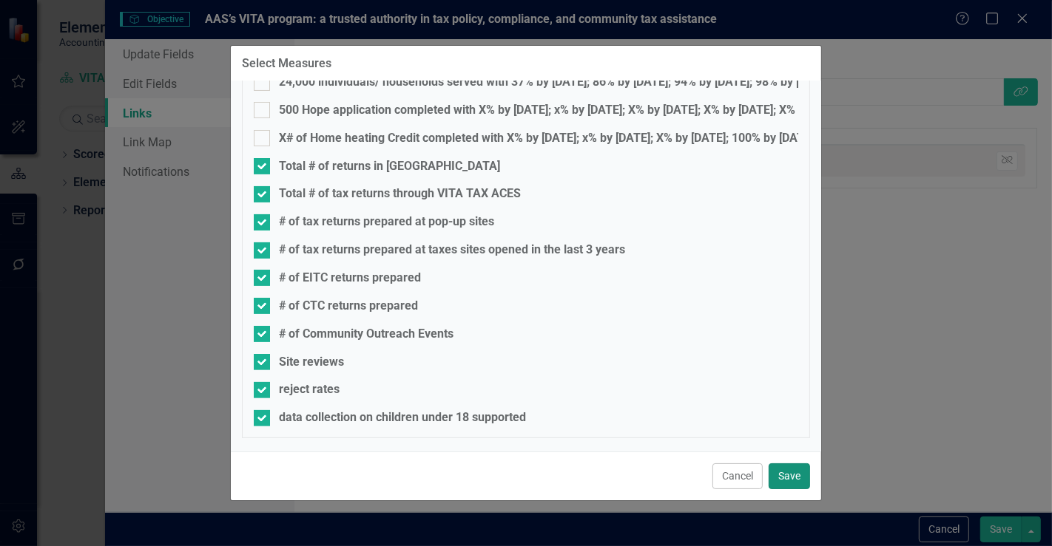
click at [790, 470] on button "Save" at bounding box center [788, 477] width 41 height 26
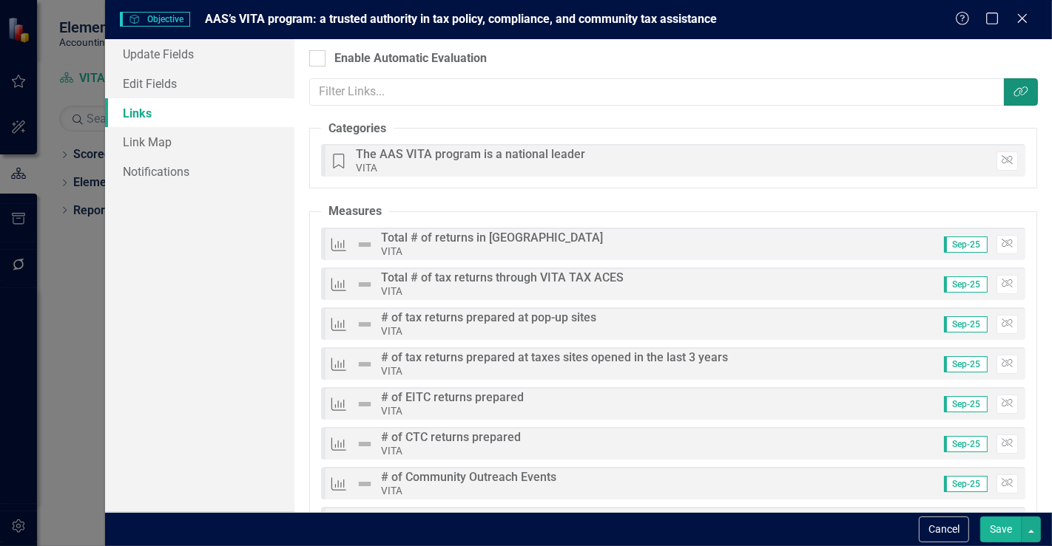
click at [1013, 91] on icon "button" at bounding box center [1020, 92] width 14 height 10
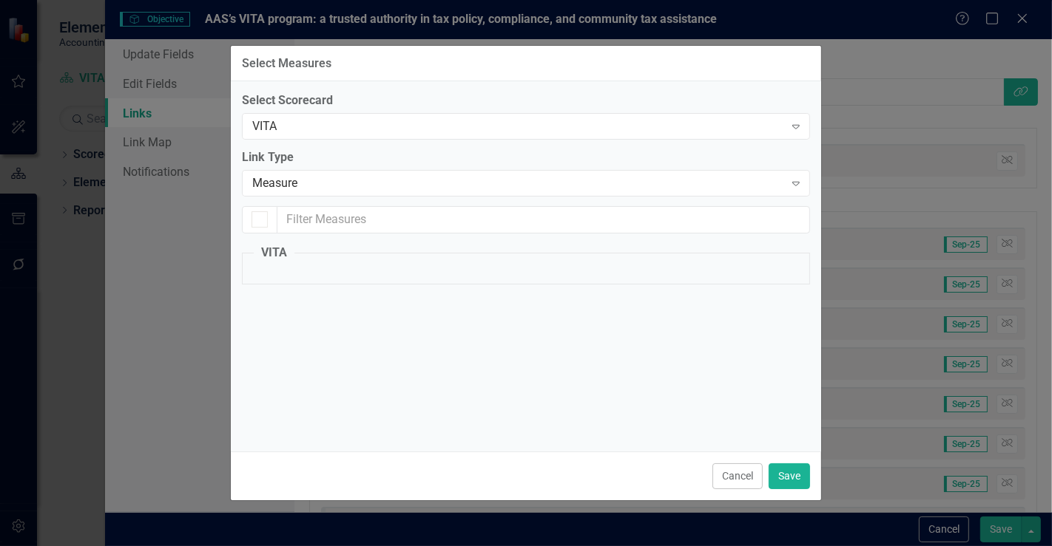
checkbox input "false"
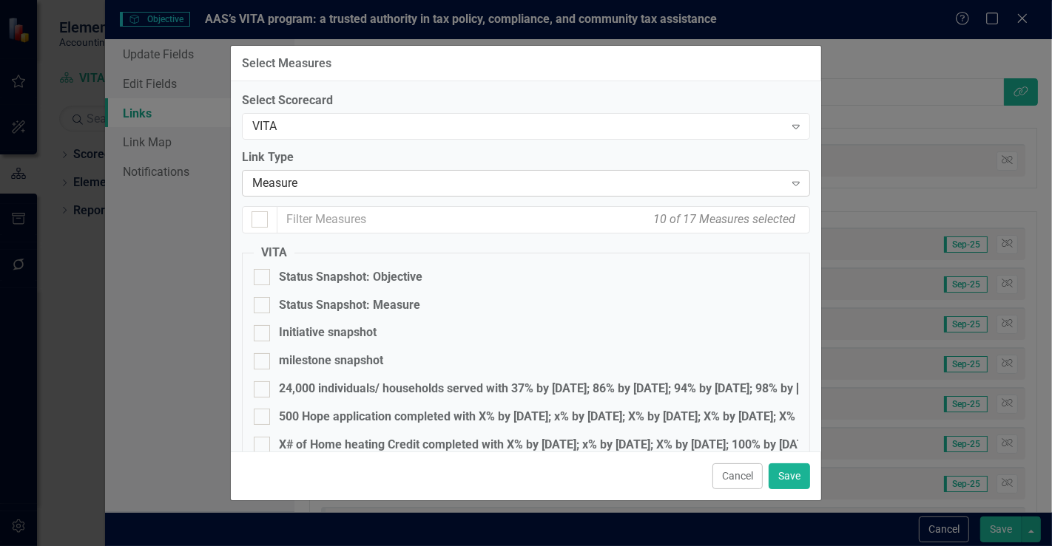
click at [348, 194] on div "Measure Expand" at bounding box center [526, 183] width 568 height 27
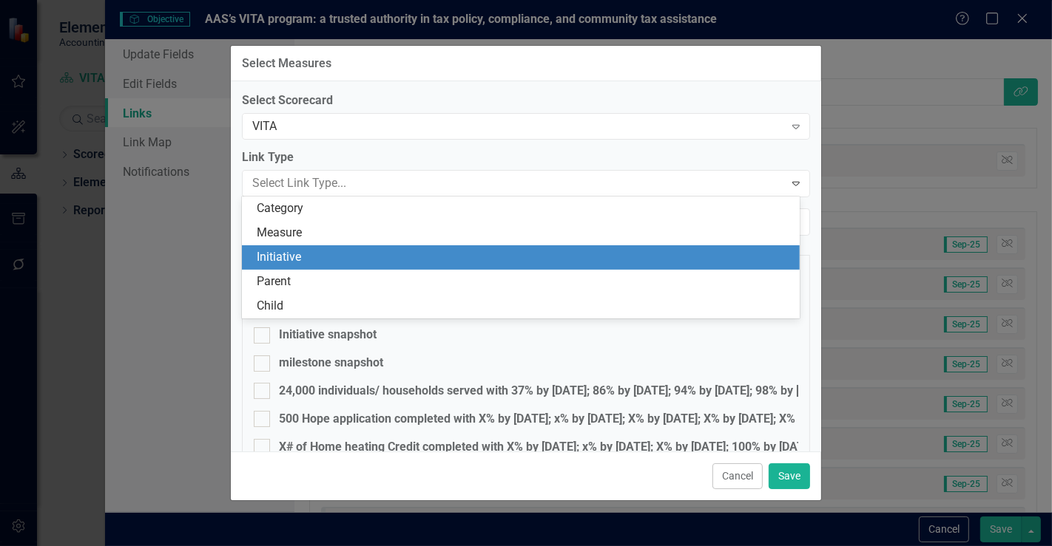
click at [305, 256] on div "Initiative" at bounding box center [524, 257] width 534 height 17
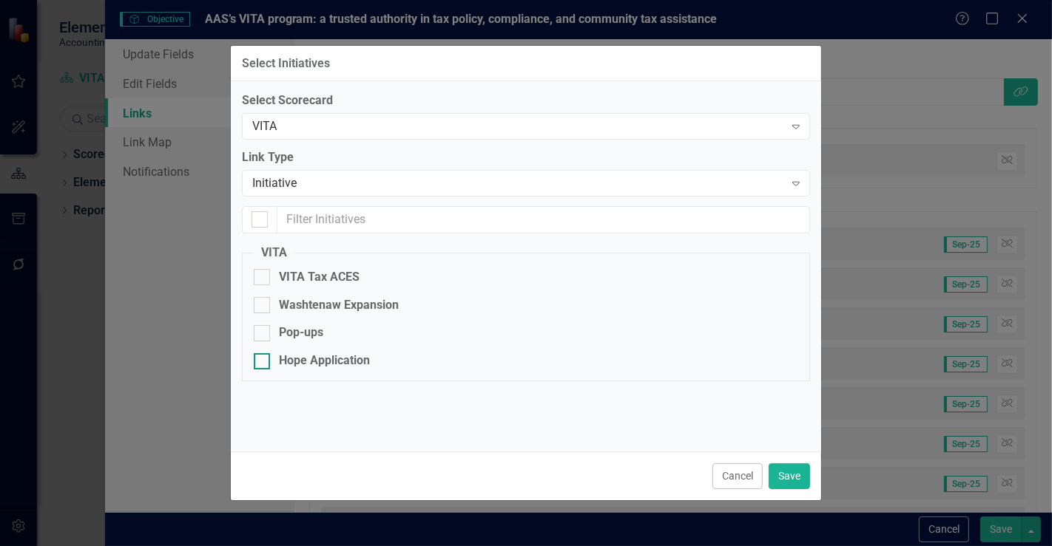
click at [322, 362] on div "Hope Application" at bounding box center [324, 361] width 91 height 17
click at [263, 362] on input "Hope Application" at bounding box center [259, 358] width 10 height 10
checkbox input "true"
click at [788, 478] on button "Save" at bounding box center [788, 477] width 41 height 26
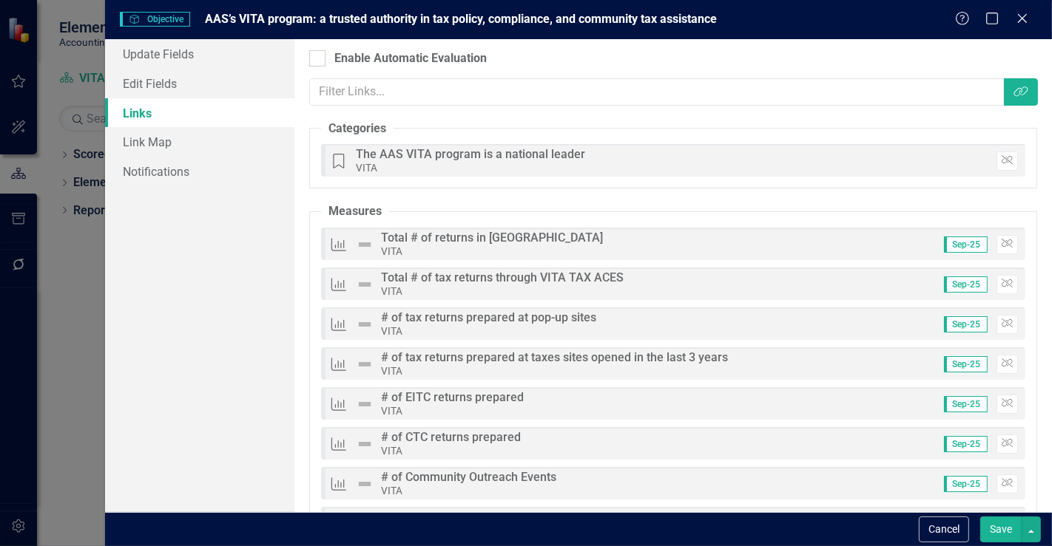
click at [1007, 526] on button "Save" at bounding box center [1000, 530] width 41 height 26
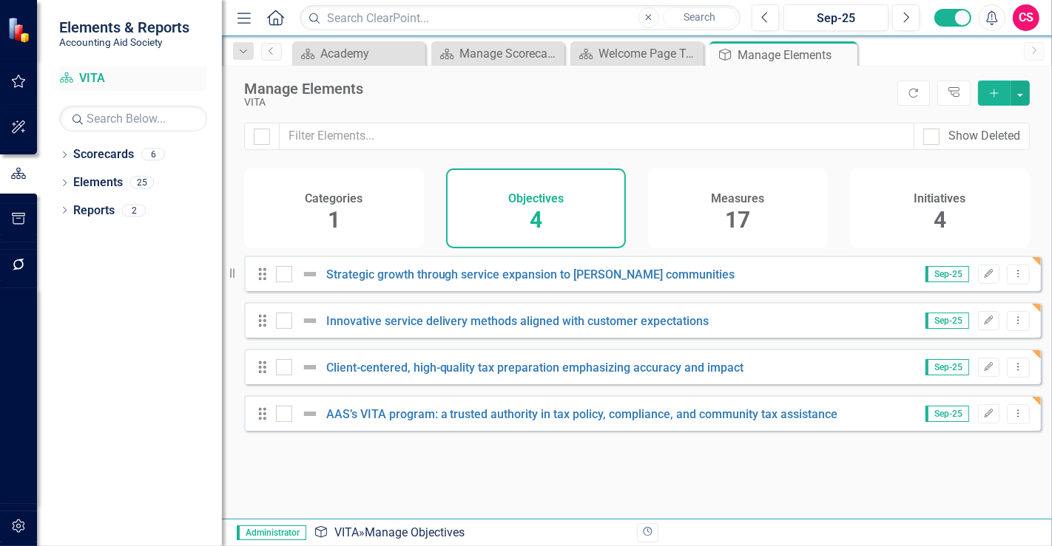
click at [89, 67] on div "Scorecard VITA" at bounding box center [133, 79] width 148 height 24
click at [104, 84] on link "Scorecard VITA" at bounding box center [133, 78] width 148 height 17
